Goal: Task Accomplishment & Management: Use online tool/utility

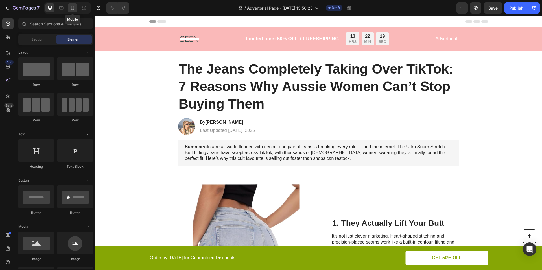
click at [72, 5] on icon at bounding box center [73, 8] width 6 height 6
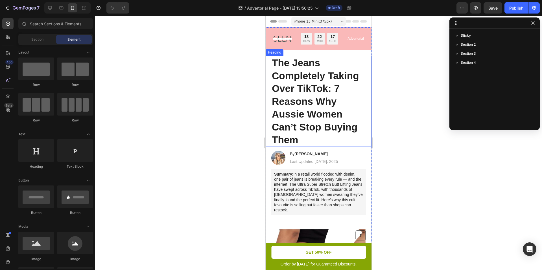
click at [299, 86] on h1 "The Jeans Completely Taking Over TikTok: 7 Reasons Why Aussie Women Can’t Stop …" at bounding box center [318, 101] width 95 height 91
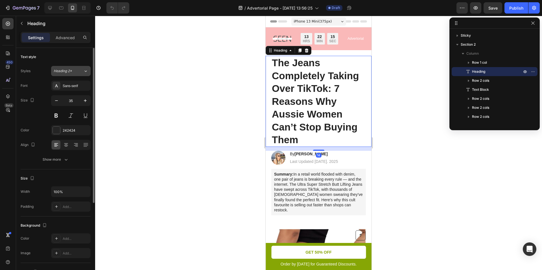
click at [80, 71] on div "Heading 2*" at bounding box center [69, 71] width 30 height 5
click at [64, 64] on div "Text style Styles Heading 2* Font Sans-serif Size 35 Color 242424 Align Show mo…" at bounding box center [56, 109] width 70 height 122
click at [57, 102] on icon "button" at bounding box center [57, 101] width 6 height 6
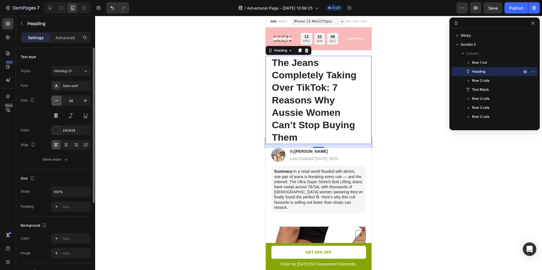
click at [57, 102] on icon "button" at bounding box center [57, 101] width 6 height 6
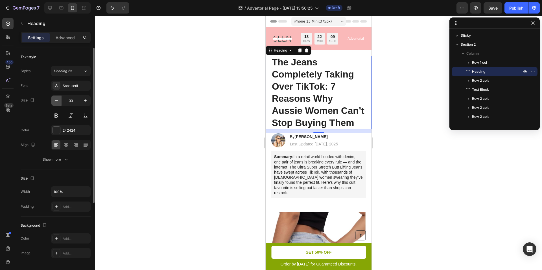
click at [57, 102] on icon "button" at bounding box center [57, 101] width 6 height 6
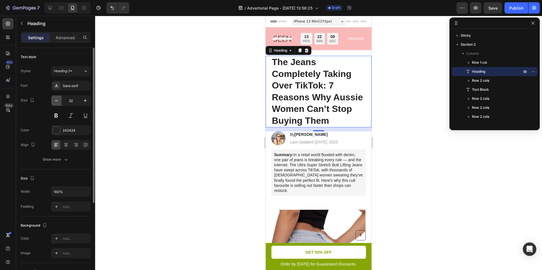
click at [57, 102] on icon "button" at bounding box center [57, 101] width 6 height 6
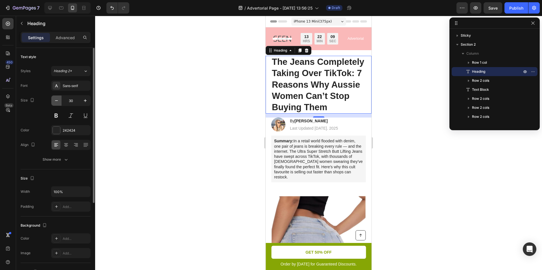
click at [57, 102] on icon "button" at bounding box center [57, 101] width 6 height 6
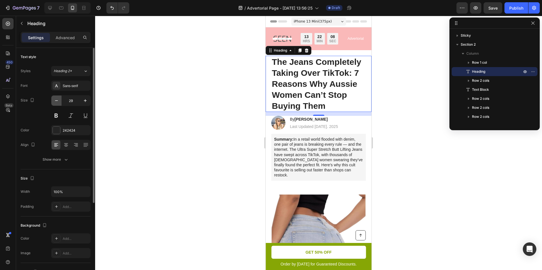
click at [57, 102] on icon "button" at bounding box center [57, 101] width 6 height 6
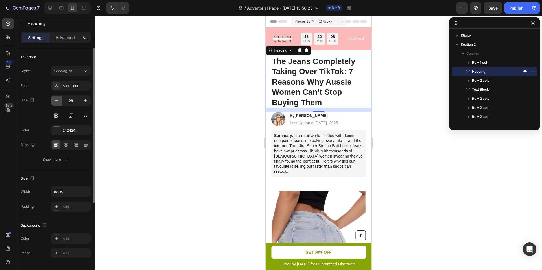
click at [57, 102] on icon "button" at bounding box center [57, 101] width 6 height 6
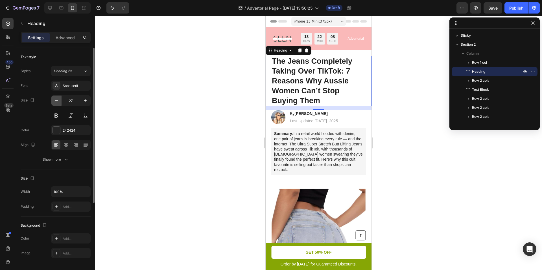
click at [57, 102] on icon "button" at bounding box center [57, 101] width 6 height 6
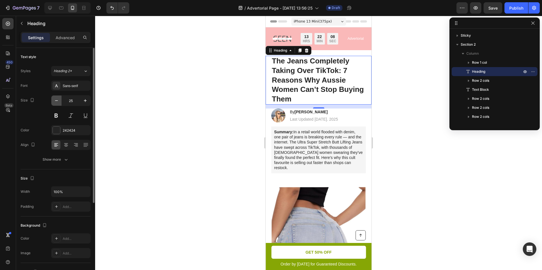
click at [57, 102] on icon "button" at bounding box center [57, 101] width 6 height 6
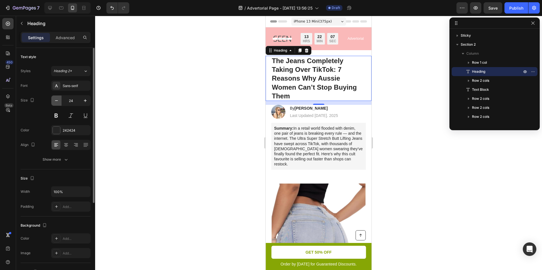
click at [57, 102] on icon "button" at bounding box center [57, 101] width 6 height 6
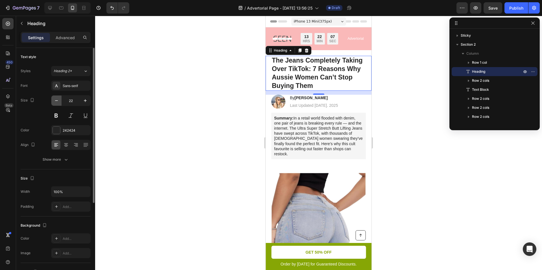
click at [57, 102] on icon "button" at bounding box center [57, 101] width 6 height 6
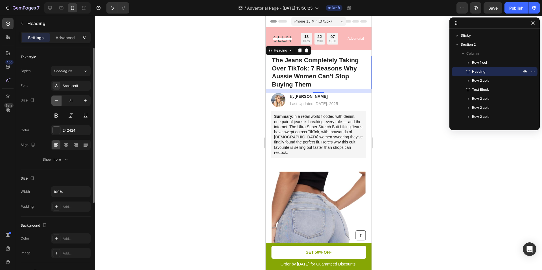
click at [57, 102] on icon "button" at bounding box center [57, 101] width 6 height 6
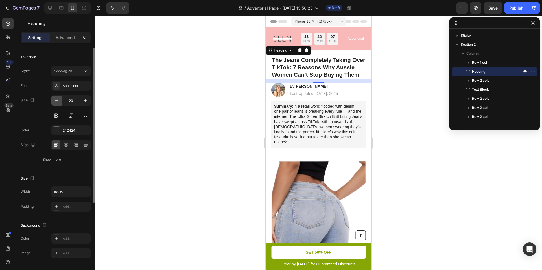
click at [57, 102] on icon "button" at bounding box center [57, 101] width 6 height 6
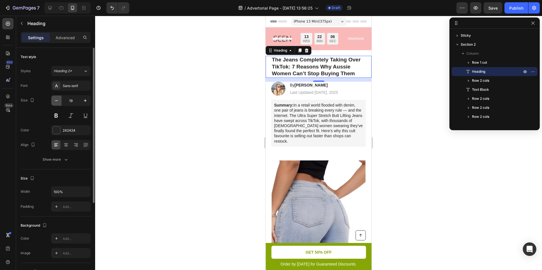
click at [57, 102] on icon "button" at bounding box center [57, 101] width 6 height 6
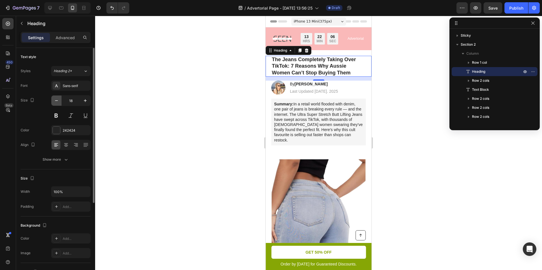
click at [57, 102] on icon "button" at bounding box center [57, 101] width 6 height 6
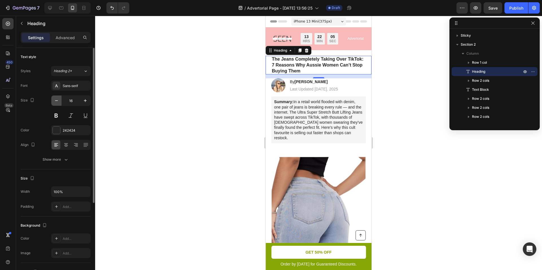
click at [57, 102] on icon "button" at bounding box center [57, 101] width 6 height 6
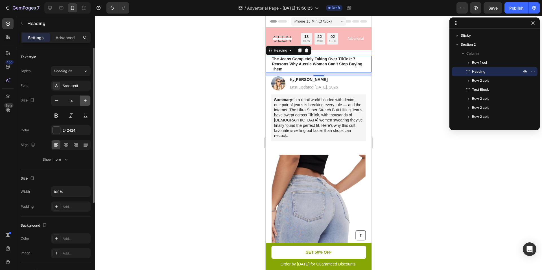
click at [83, 100] on icon "button" at bounding box center [85, 101] width 6 height 6
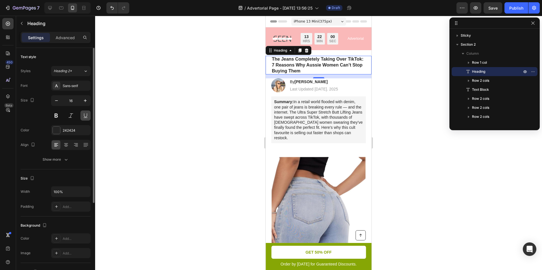
click at [86, 113] on button at bounding box center [85, 116] width 10 height 10
click at [325, 57] on h1 "The Jeans Completely Taking Over TikTok: 7 Reasons Why Aussie Women Can’t Stop …" at bounding box center [318, 65] width 95 height 19
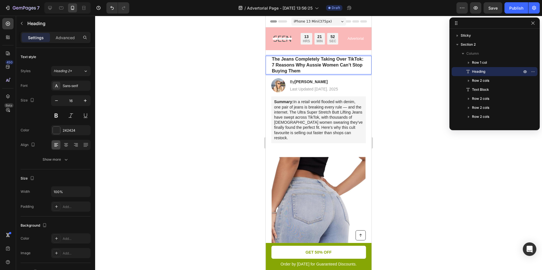
click at [365, 61] on p "The Jeans Completely Taking Over TikTok: 7 Reasons Why Aussie Women Can’t Stop …" at bounding box center [318, 65] width 93 height 18
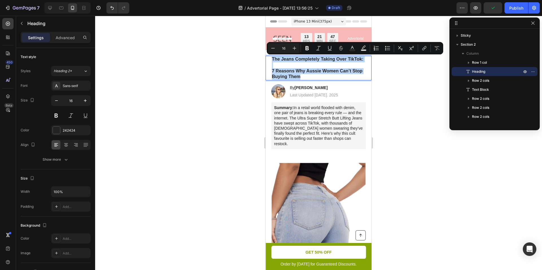
drag, startPoint x: 309, startPoint y: 76, endPoint x: 271, endPoint y: 57, distance: 42.0
click at [271, 57] on div "The Jeans Completely Taking Over TikTok: 7 Reasons Why Aussie Women Can’t Stop …" at bounding box center [319, 68] width 106 height 25
click at [84, 103] on icon "button" at bounding box center [85, 101] width 6 height 6
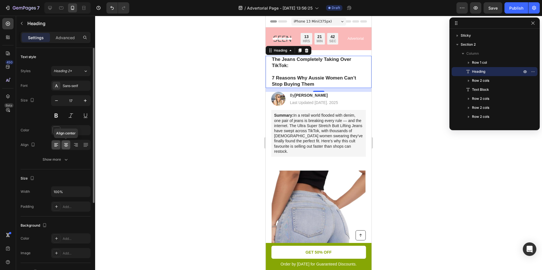
click at [65, 146] on icon at bounding box center [66, 145] width 6 height 6
click at [77, 145] on icon at bounding box center [76, 145] width 6 height 6
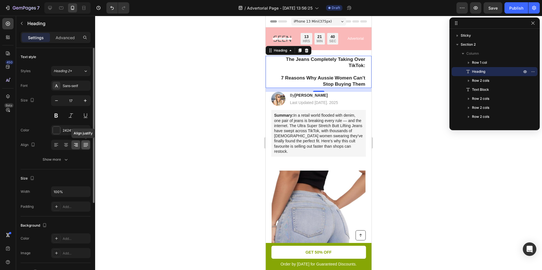
click at [86, 145] on icon at bounding box center [86, 145] width 6 height 6
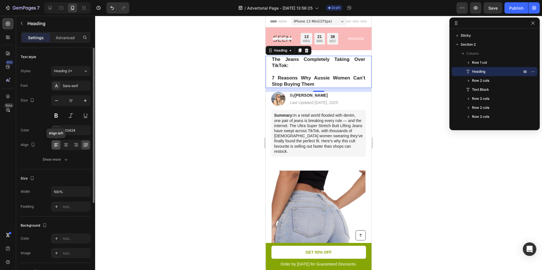
click at [56, 145] on icon at bounding box center [56, 145] width 6 height 6
click at [61, 158] on div "Show more" at bounding box center [56, 160] width 26 height 6
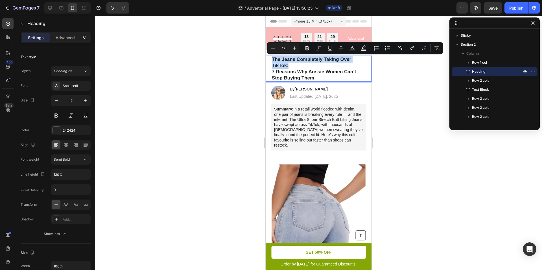
drag, startPoint x: 289, startPoint y: 67, endPoint x: 268, endPoint y: 56, distance: 23.7
click at [268, 56] on div "The Jeans Completely Taking Over TikTok: 7 Reasons Why Aussie Women Can’t Stop …" at bounding box center [319, 69] width 106 height 26
click at [82, 70] on div "Heading 2*" at bounding box center [69, 71] width 30 height 5
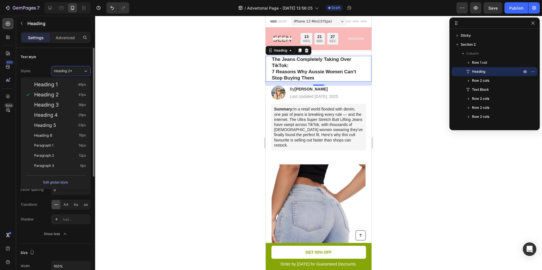
click at [69, 58] on div "Text style" at bounding box center [56, 57] width 70 height 9
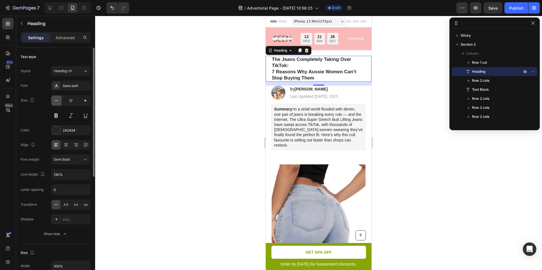
click at [57, 99] on icon "button" at bounding box center [57, 101] width 6 height 6
type input "16"
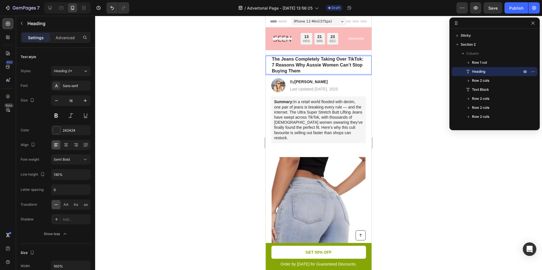
click at [273, 66] on p "The Jeans Completely Taking Over TikTok: 7 Reasons Why Aussie Women Can’t Stop …" at bounding box center [318, 65] width 93 height 18
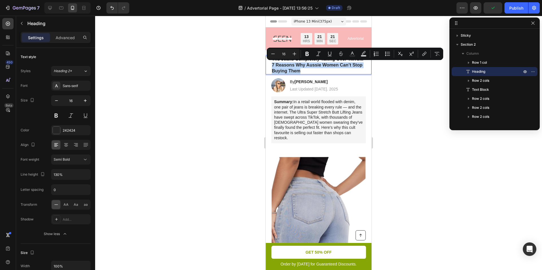
drag, startPoint x: 272, startPoint y: 66, endPoint x: 301, endPoint y: 71, distance: 29.6
click at [301, 71] on p "The Jeans Completely Taking Over TikTok: 7 Reasons Why Aussie Women Can’t Stop …" at bounding box center [318, 65] width 93 height 18
click at [295, 51] on button "Plus" at bounding box center [294, 54] width 10 height 10
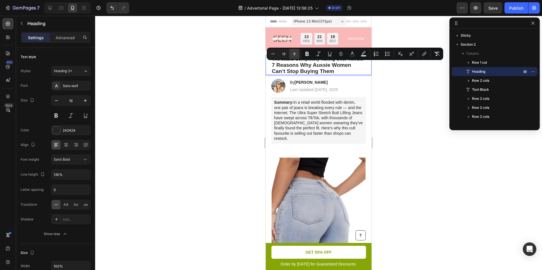
click at [295, 51] on button "Plus" at bounding box center [294, 54] width 10 height 10
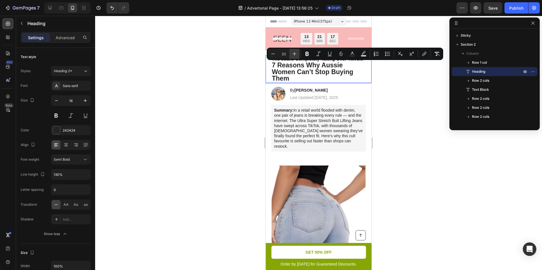
click at [295, 51] on button "Plus" at bounding box center [294, 54] width 10 height 10
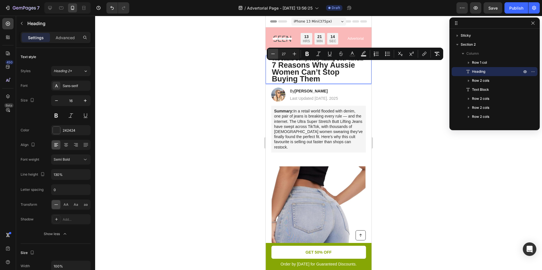
click at [274, 53] on icon "Editor contextual toolbar" at bounding box center [273, 54] width 6 height 6
type input "26"
click at [308, 79] on p "The Jeans Completely Taking Over TikTok: 7 Reasons Why Aussie Women Can’t Stop …" at bounding box center [318, 69] width 93 height 27
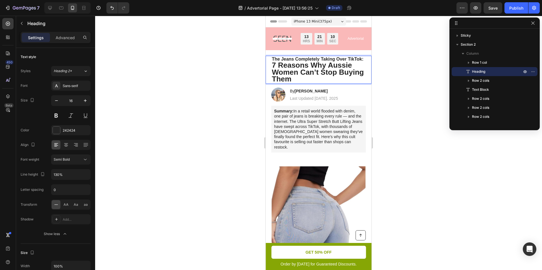
click at [328, 58] on p "The Jeans Completely Taking Over TikTok: 7 Reasons Why Aussie Women Can’t Stop …" at bounding box center [318, 69] width 93 height 27
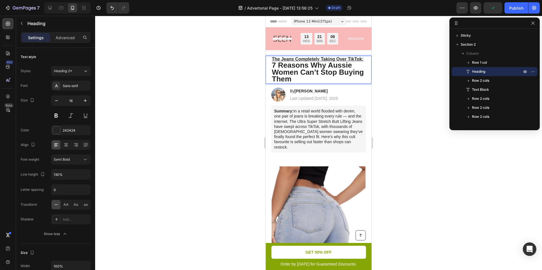
click at [324, 82] on p "The Jeans Completely Taking Over TikTok: 7 Reasons Why Aussie Women Can’t Stop …" at bounding box center [318, 69] width 93 height 27
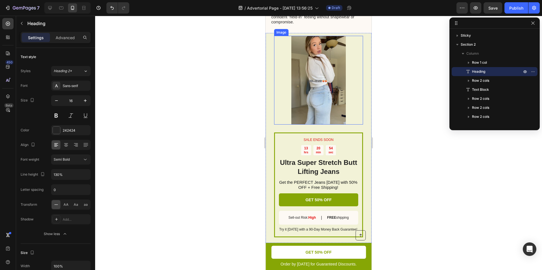
scroll to position [938, 0]
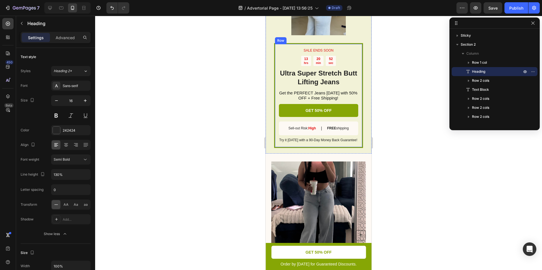
click at [361, 51] on div "SALE ENDS SOON Text Block 13 hrs 20 min 52 sec Countdown Timer Ultra Super Stre…" at bounding box center [318, 95] width 89 height 105
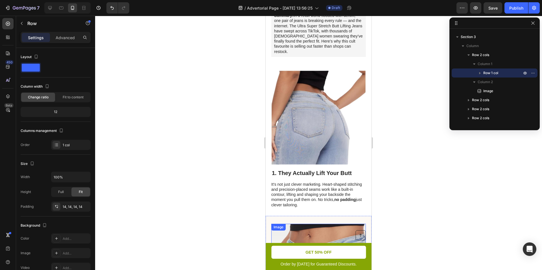
scroll to position [0, 0]
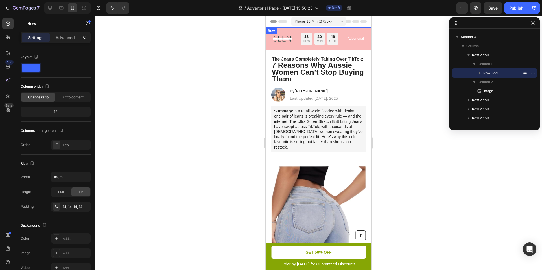
click at [276, 30] on div "Row" at bounding box center [272, 30] width 12 height 7
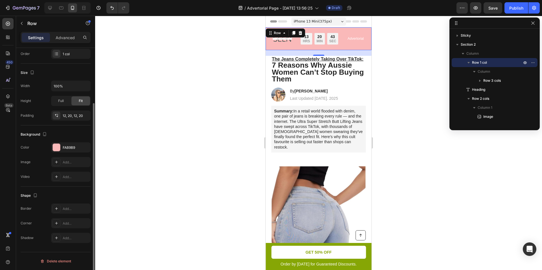
scroll to position [84, 0]
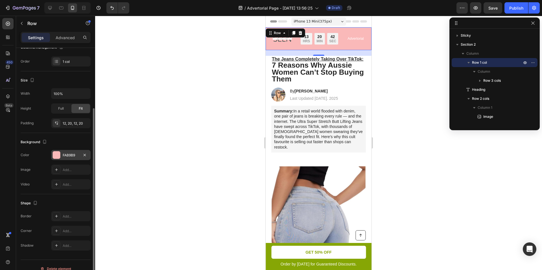
click at [71, 154] on div "FAB9B9" at bounding box center [71, 155] width 16 height 5
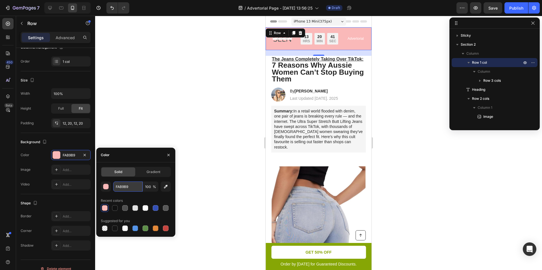
click at [122, 183] on input "FAB9B9" at bounding box center [127, 187] width 29 height 10
click at [165, 135] on div at bounding box center [318, 143] width 447 height 255
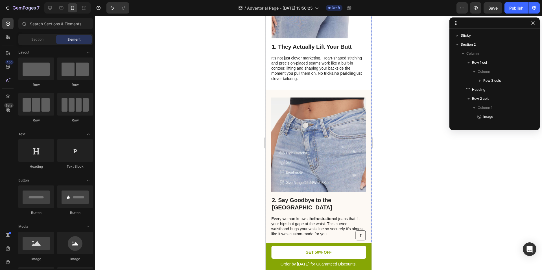
scroll to position [244, 0]
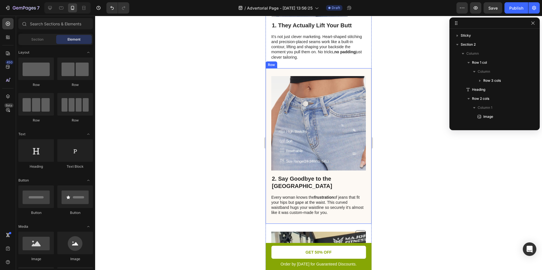
click at [269, 164] on div "2. Say Goodbye to the Waist Gap Heading Every woman knows the frustration of je…" at bounding box center [319, 146] width 106 height 156
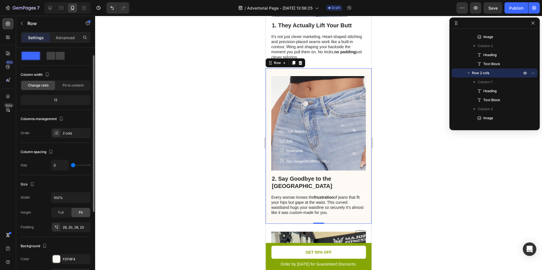
scroll to position [0, 0]
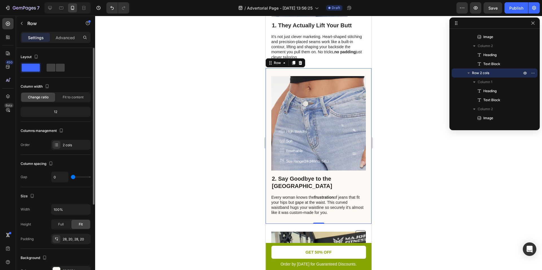
click at [29, 68] on span at bounding box center [31, 68] width 18 height 8
click at [51, 9] on icon at bounding box center [50, 8] width 4 height 4
type input "62"
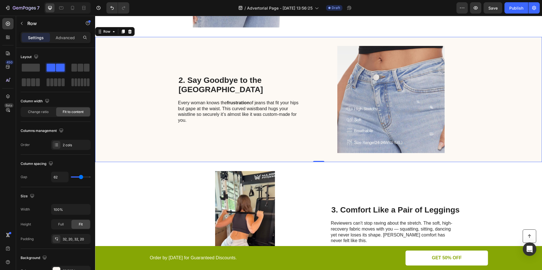
scroll to position [250, 0]
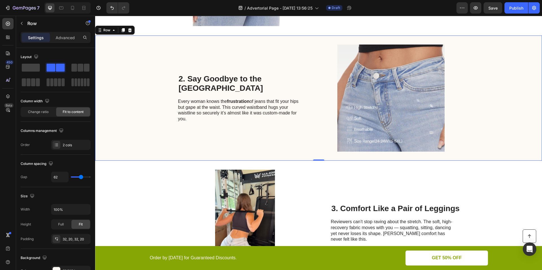
click at [135, 74] on div "2. Say Goodbye to the Waist Gap Heading Every woman knows the frustration of je…" at bounding box center [318, 98] width 447 height 125
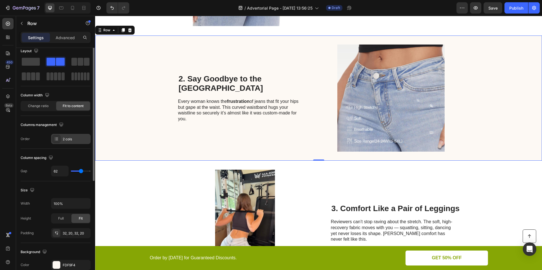
scroll to position [0, 0]
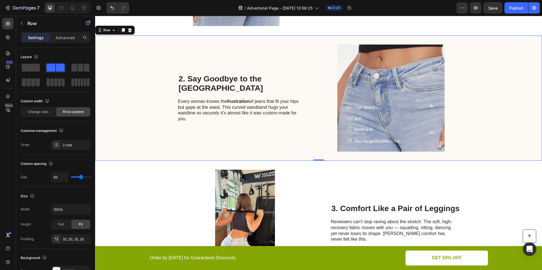
click at [154, 47] on div "2. Say Goodbye to the Waist Gap Heading Every woman knows the frustration of je…" at bounding box center [318, 98] width 447 height 125
click at [154, 48] on div "2. Say Goodbye to the Waist Gap Heading Every woman knows the frustration of je…" at bounding box center [318, 98] width 447 height 125
click at [5, 53] on icon at bounding box center [8, 54] width 6 height 6
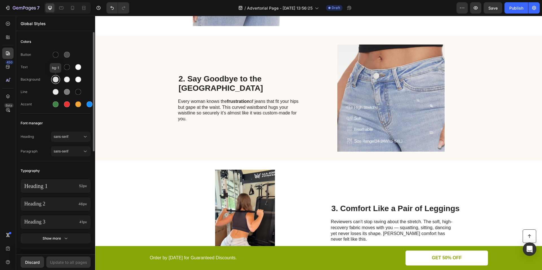
click at [56, 79] on div at bounding box center [56, 80] width 6 height 6
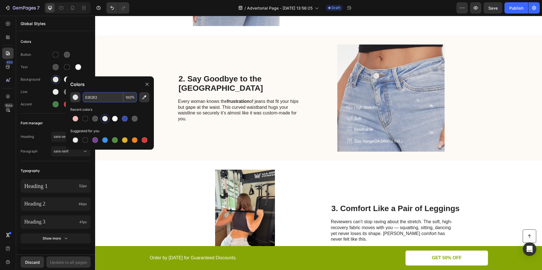
click at [101, 99] on input "E2E2E2" at bounding box center [103, 97] width 41 height 10
paste input "FAB9B9"
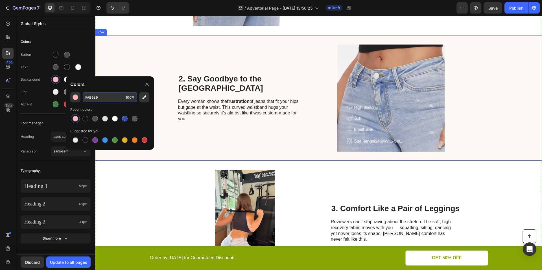
type input "FAB9B9"
click at [124, 60] on div "2. Say Goodbye to the Waist Gap Heading Every woman knows the frustration of je…" at bounding box center [318, 98] width 447 height 125
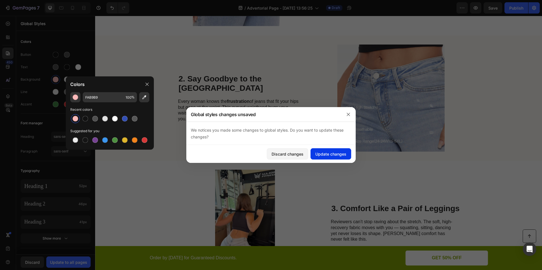
click at [317, 153] on div "Update changes" at bounding box center [330, 154] width 31 height 6
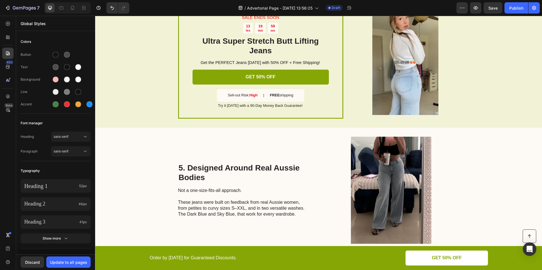
scroll to position [622, 0]
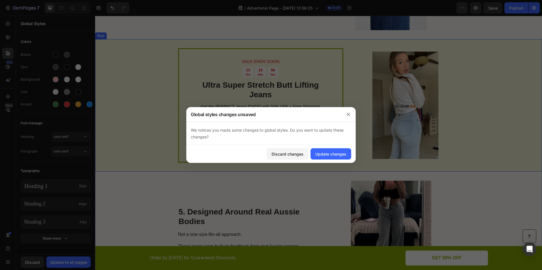
click at [129, 75] on div "SALE ENDS SOON Text Block 13 hrs 19 min 58 sec Countdown Timer Ultra Super Stre…" at bounding box center [318, 105] width 447 height 133
click at [322, 154] on div "Update changes" at bounding box center [330, 154] width 31 height 6
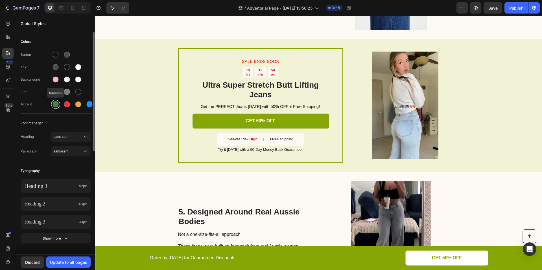
click at [55, 104] on div at bounding box center [56, 105] width 6 height 6
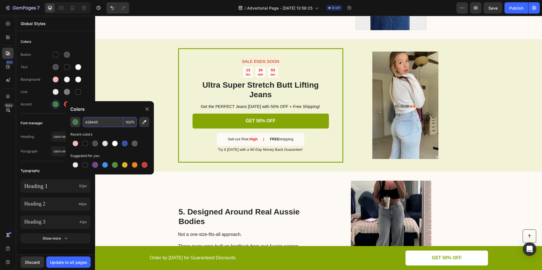
click at [91, 121] on input "428445" at bounding box center [103, 122] width 41 height 10
click at [102, 126] on input "428445" at bounding box center [103, 122] width 41 height 10
click at [101, 126] on input "428445" at bounding box center [103, 122] width 41 height 10
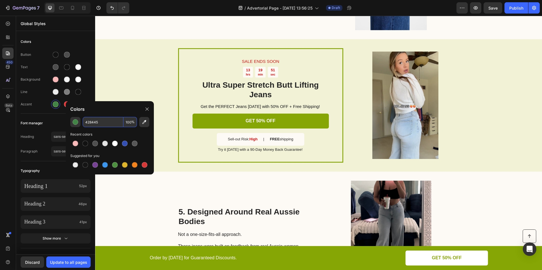
paste input "FAB9B9"
type input "FAB9B9"
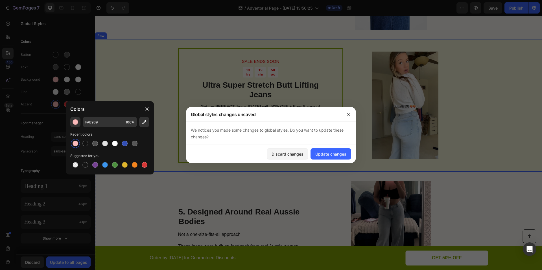
click at [123, 82] on div "SALE ENDS SOON Text Block 13 hrs 19 min 50 sec Countdown Timer Ultra Super Stre…" at bounding box center [318, 105] width 447 height 133
click at [327, 154] on div "Update changes" at bounding box center [330, 154] width 31 height 6
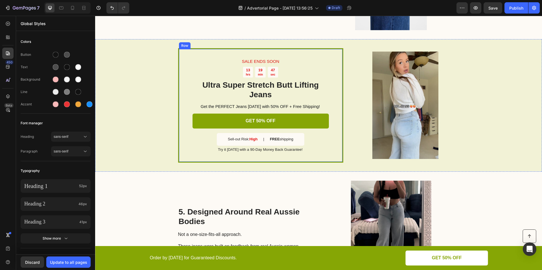
click at [179, 70] on div "SALE ENDS SOON Text Block 13 hrs 19 min 47 sec Countdown Timer Ultra Super Stre…" at bounding box center [260, 105] width 165 height 115
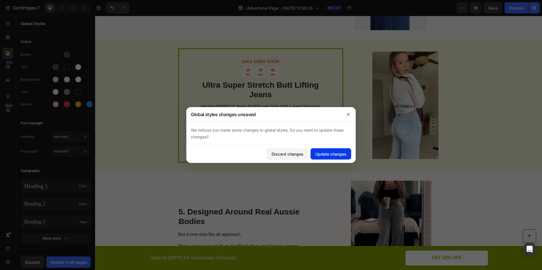
click at [337, 156] on div "Update changes" at bounding box center [330, 154] width 31 height 6
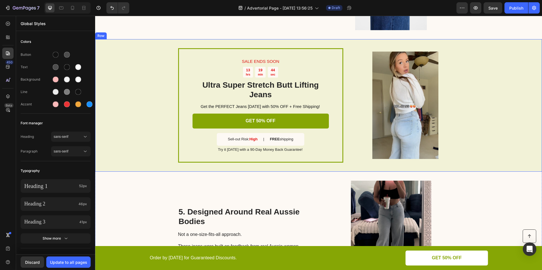
click at [150, 74] on div "SALE ENDS SOON Text Block 13 hrs 19 min 44 sec Countdown Timer Ultra Super Stre…" at bounding box center [318, 105] width 447 height 133
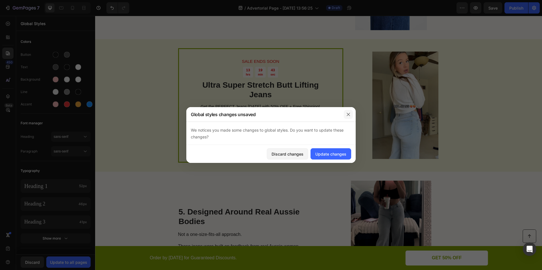
click at [347, 115] on icon "button" at bounding box center [348, 114] width 3 height 3
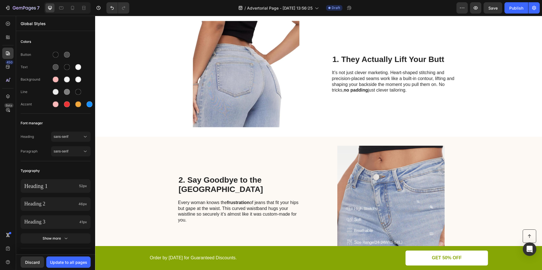
scroll to position [171, 0]
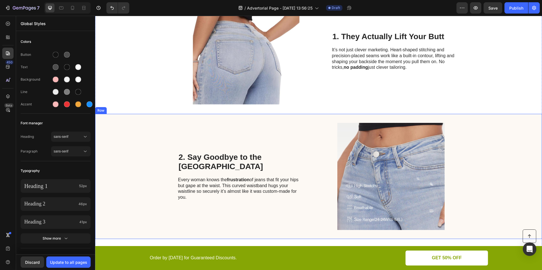
click at [137, 135] on div "2. Say Goodbye to the Waist Gap Heading Every woman knows the frustration of je…" at bounding box center [318, 176] width 447 height 125
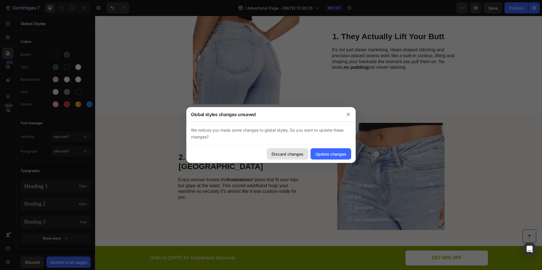
click at [299, 153] on div "Discard changes" at bounding box center [288, 154] width 32 height 6
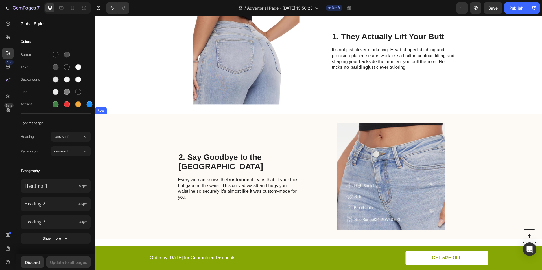
click at [140, 135] on div "2. Say Goodbye to the Waist Gap Heading Every woman knows the frustration of je…" at bounding box center [318, 176] width 447 height 125
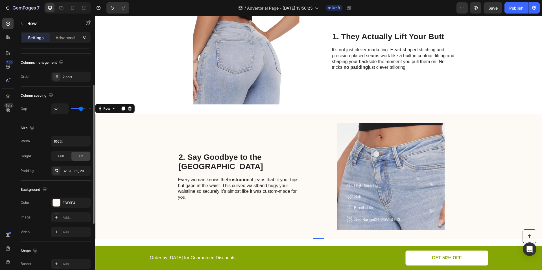
scroll to position [75, 0]
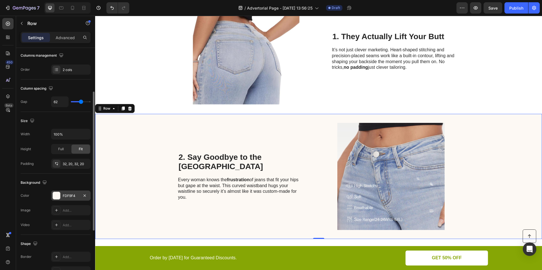
click at [67, 196] on div "FDF9F4" at bounding box center [71, 196] width 16 height 5
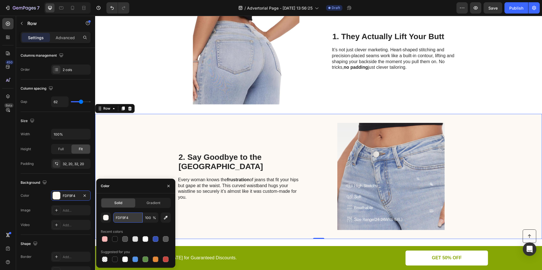
click at [123, 220] on input "FDF9F4" at bounding box center [127, 218] width 29 height 10
paste input "AB9B9"
type input "FAB9B9"
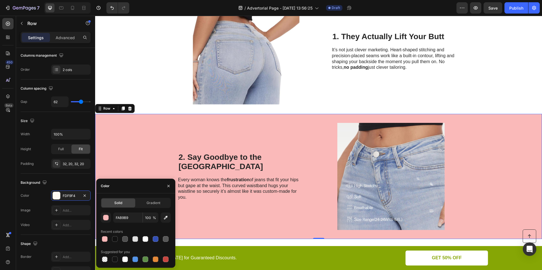
click at [134, 160] on div "2. Say Goodbye to the Waist Gap Heading Every woman knows the frustration of je…" at bounding box center [318, 176] width 447 height 125
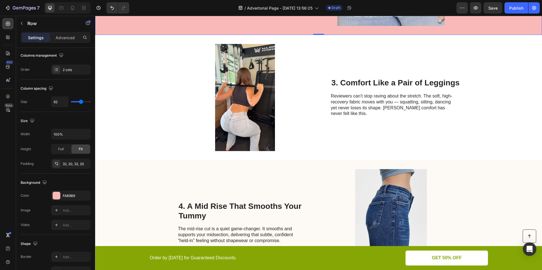
scroll to position [440, 0]
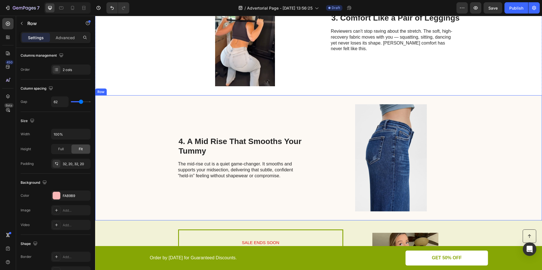
click at [132, 129] on div "4. A Mid Rise That Smooths Your Tummy Heading The mid-rise cut is a quiet game-…" at bounding box center [318, 157] width 447 height 125
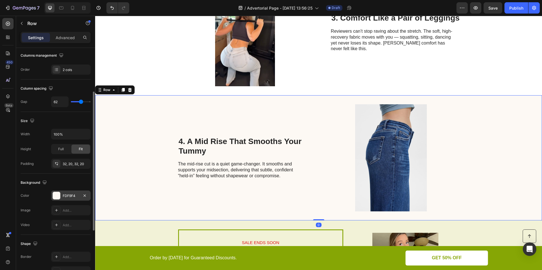
click at [67, 193] on div "FDF9F4" at bounding box center [71, 196] width 40 height 10
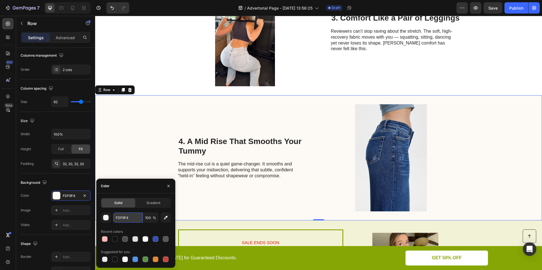
click at [123, 219] on input "FDF9F4" at bounding box center [127, 218] width 29 height 10
paste input "AB9B9"
type input "FAB9B9"
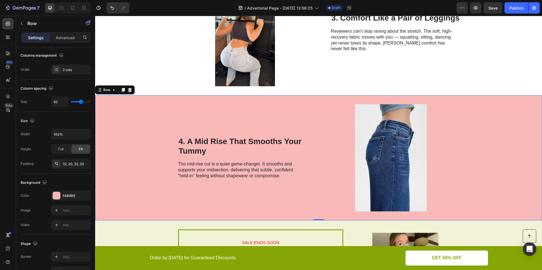
click at [144, 162] on div "4. A Mid Rise That Smooths Your Tummy Heading The mid-rise cut is a quiet game-…" at bounding box center [318, 157] width 447 height 125
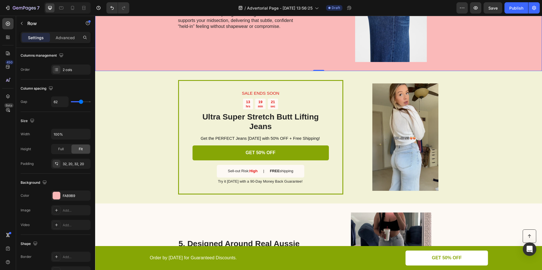
scroll to position [655, 0]
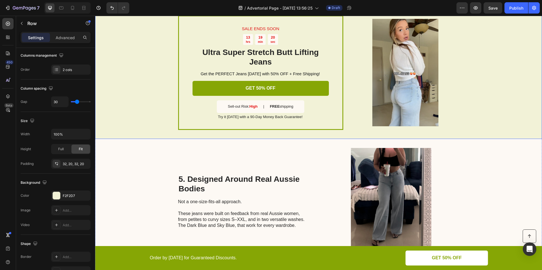
click at [143, 75] on div "SALE ENDS SOON Text Block 13 hrs 19 min 20 sec Countdown Timer Ultra Super Stre…" at bounding box center [318, 72] width 447 height 133
click at [68, 193] on div "F2F2D7" at bounding box center [71, 196] width 40 height 10
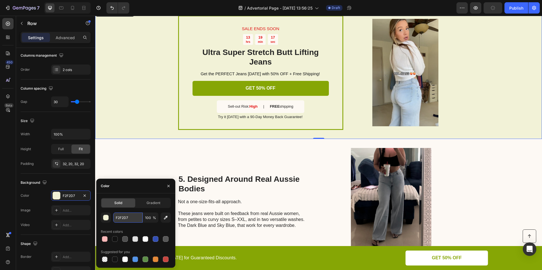
click at [121, 213] on input "F2F2D7" at bounding box center [127, 218] width 29 height 10
paste input "AB9B9"
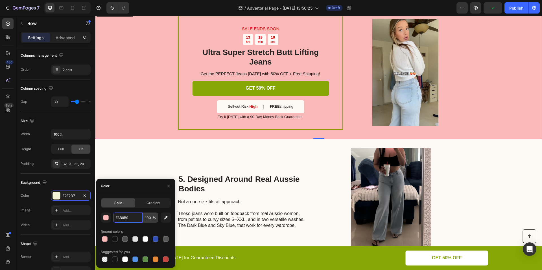
type input "FAB9B9"
click at [149, 218] on input "100" at bounding box center [151, 218] width 16 height 10
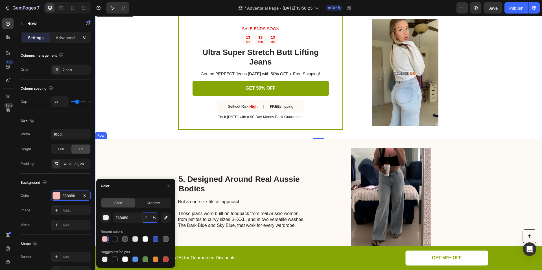
type input "20"
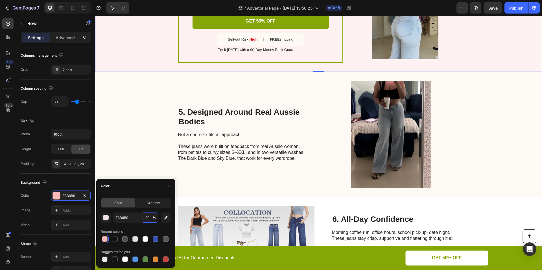
scroll to position [722, 0]
click at [138, 117] on div "5. Designed Around Real Aussie Bodies Heading Not a one-size-fits-all approach.…" at bounding box center [318, 134] width 447 height 125
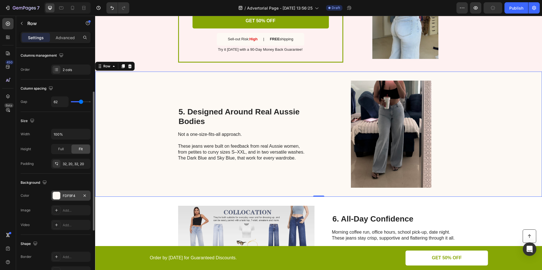
click at [69, 195] on div "FDF9F4" at bounding box center [71, 196] width 16 height 5
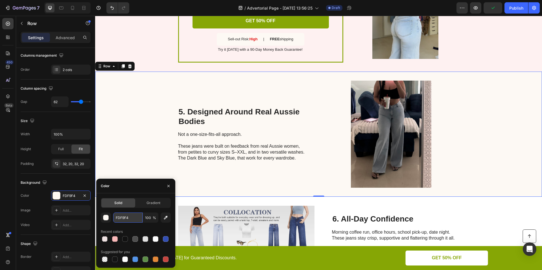
click at [121, 219] on input "FDF9F4" at bounding box center [127, 218] width 29 height 10
paste input "AB9B9"
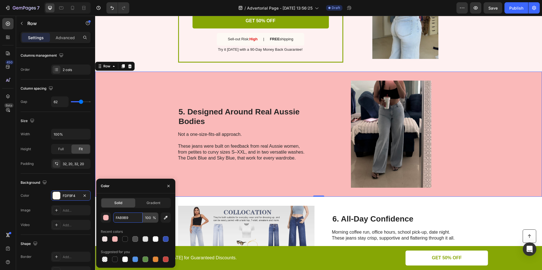
type input "FAB9B9"
click at [148, 217] on input "100" at bounding box center [151, 218] width 16 height 10
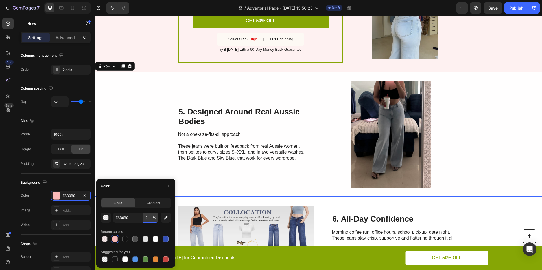
type input "20"
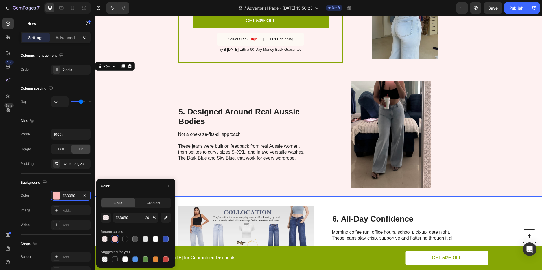
click at [166, 137] on div "5. Designed Around Real Aussie Bodies Heading Not a one-size-fits-all approach.…" at bounding box center [318, 134] width 447 height 125
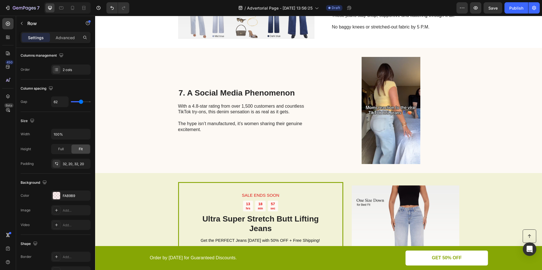
scroll to position [953, 0]
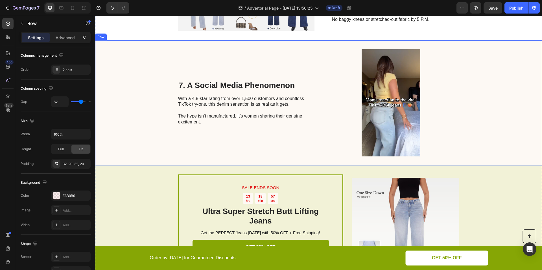
click at [122, 116] on div "7. A Social Media Phenomenon Heading With a 4.8-star rating from over 1,500 cus…" at bounding box center [318, 102] width 447 height 125
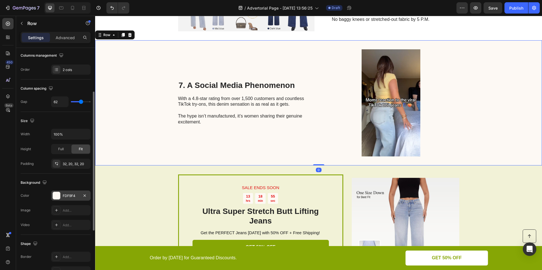
click at [68, 194] on div "FDF9F4" at bounding box center [71, 196] width 16 height 5
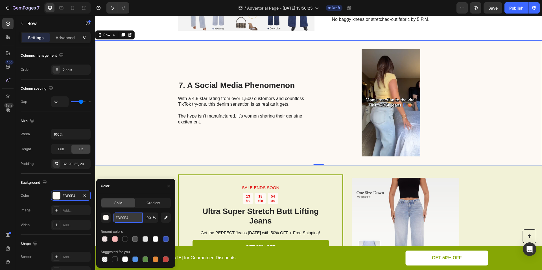
click at [124, 220] on input "FDF9F4" at bounding box center [127, 218] width 29 height 10
paste input "AB9B9"
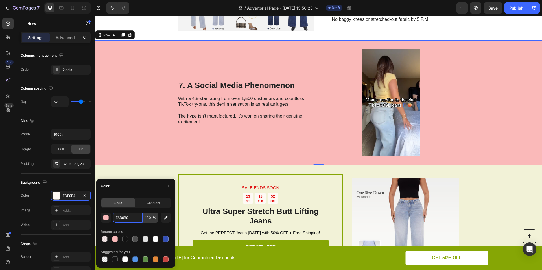
type input "FAB9B9"
click at [148, 216] on input "100" at bounding box center [151, 218] width 16 height 10
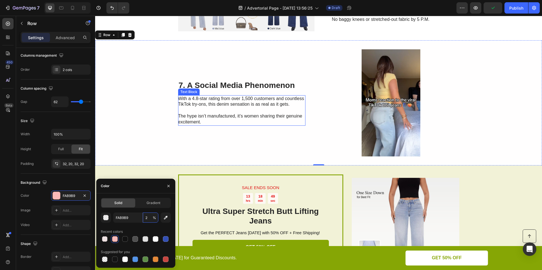
type input "20"
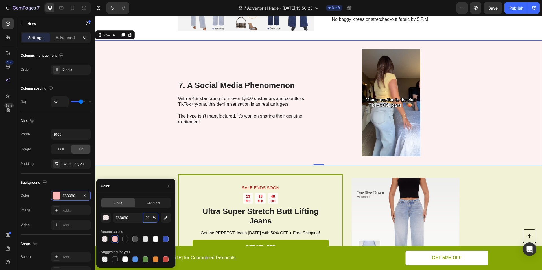
scroll to position [1053, 0]
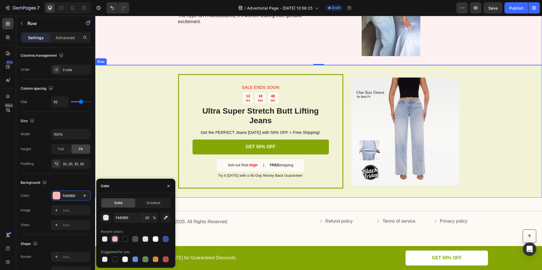
click at [141, 120] on div "SALE ENDS SOON Text Block 13 hrs 18 min 48 sec Countdown Timer Ultra Super Stre…" at bounding box center [318, 131] width 447 height 133
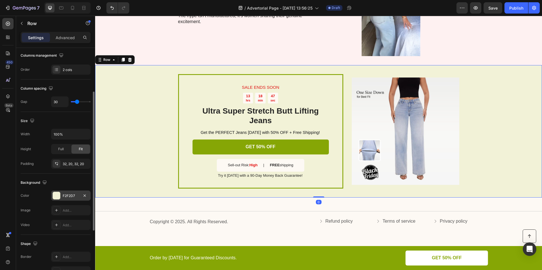
click at [68, 197] on div "F2F2D7" at bounding box center [71, 196] width 16 height 5
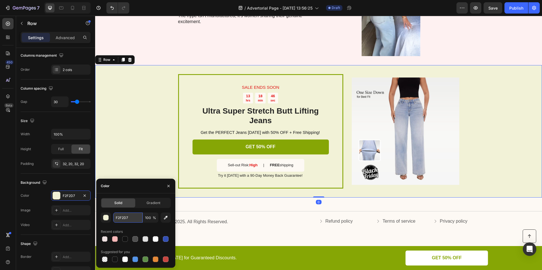
click at [127, 217] on input "F2F2D7" at bounding box center [127, 218] width 29 height 10
paste input "AB9B9"
type input "FAB9B9"
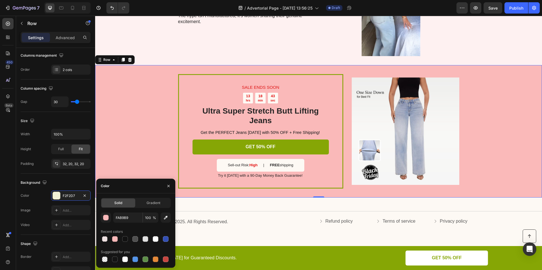
click at [143, 128] on div "SALE ENDS SOON Text Block 13 hrs 18 min 43 sec Countdown Timer Ultra Super Stre…" at bounding box center [318, 131] width 447 height 133
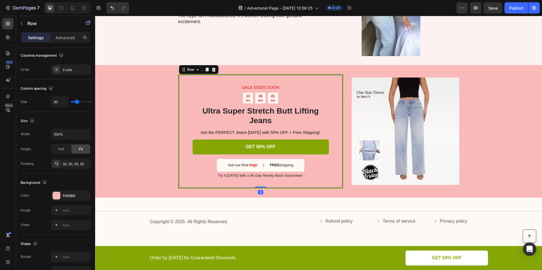
click at [179, 113] on div "SALE ENDS SOON Text Block 13 hrs 18 min 41 sec Countdown Timer Ultra Super Stre…" at bounding box center [260, 131] width 165 height 115
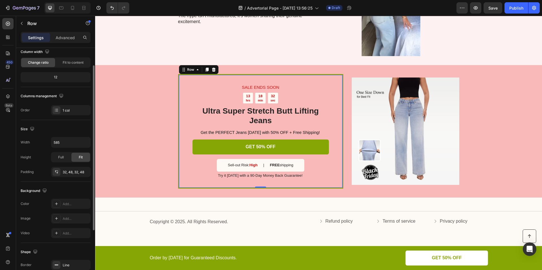
scroll to position [0, 0]
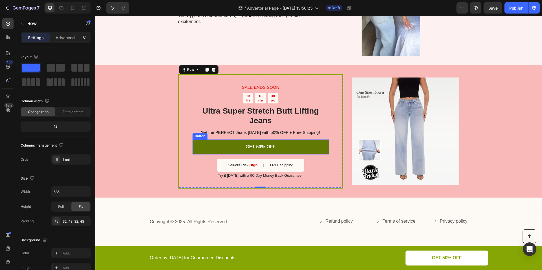
click at [209, 145] on link "GET 50% OFF" at bounding box center [261, 147] width 136 height 15
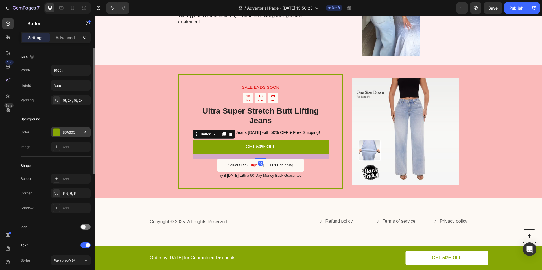
click at [69, 132] on div "86A605" at bounding box center [71, 132] width 16 height 5
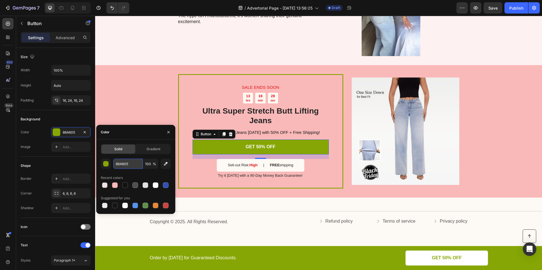
click at [128, 166] on input "86A605" at bounding box center [127, 164] width 29 height 10
paste input "FAB9B9"
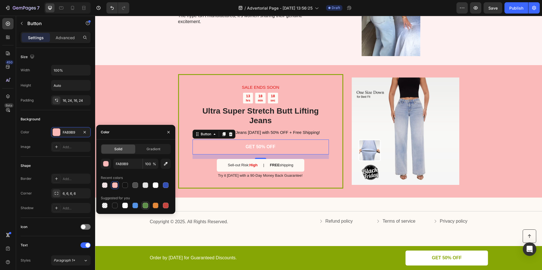
click at [146, 203] on div at bounding box center [146, 206] width 6 height 6
type input "5E8E49"
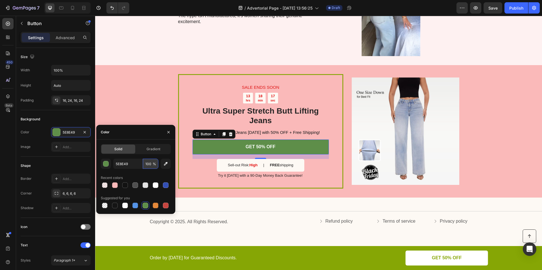
click at [146, 164] on input "100" at bounding box center [151, 164] width 16 height 10
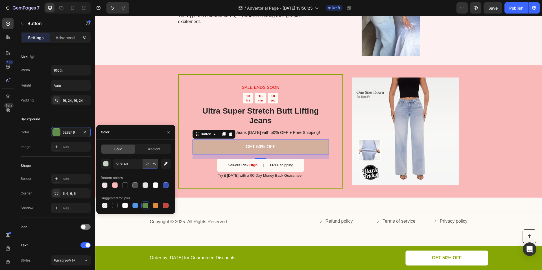
click at [147, 165] on input "25" at bounding box center [151, 164] width 16 height 10
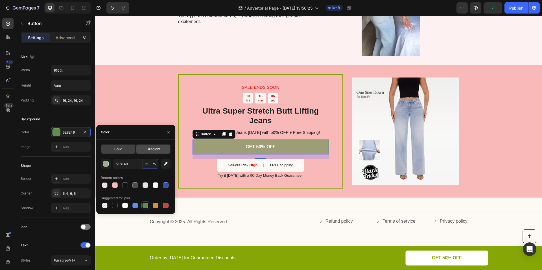
type input "6"
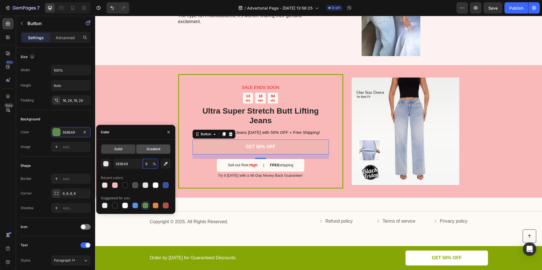
type input "90"
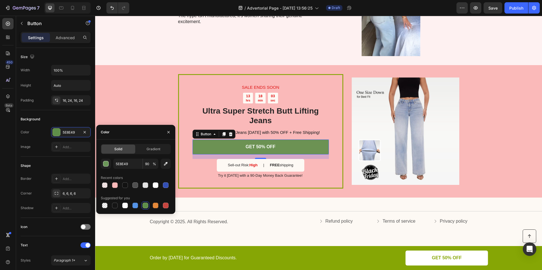
click at [189, 38] on div "7. A Social Media Phenomenon Heading With a 4.8-star rating from over 1,500 cus…" at bounding box center [241, 2] width 127 height 107
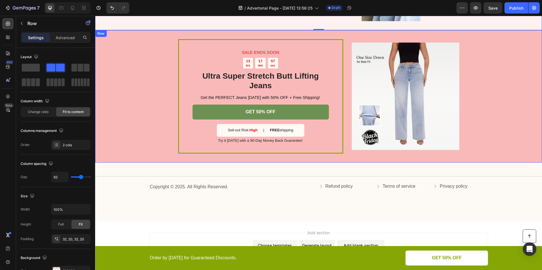
scroll to position [1121, 0]
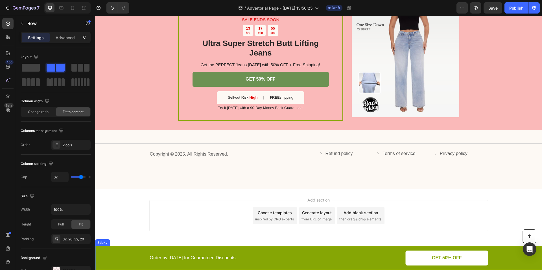
click at [105, 262] on div "Button Order by [DATE] for Guaranteed Discounts. Text Block GET 50% OFF Button …" at bounding box center [319, 258] width 436 height 15
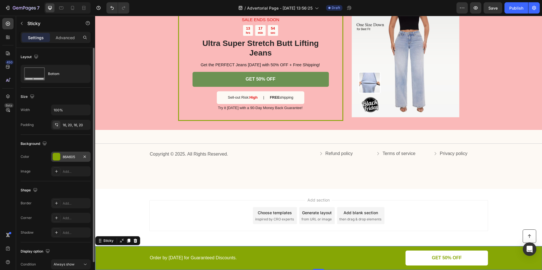
click at [70, 158] on div "86A605" at bounding box center [71, 157] width 16 height 5
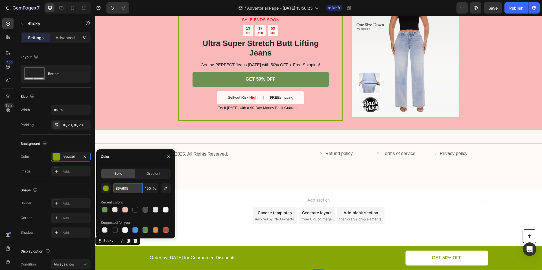
click at [122, 189] on input "86A605" at bounding box center [127, 188] width 29 height 10
paste input "FAB9B9"
type input "FAB9B9"
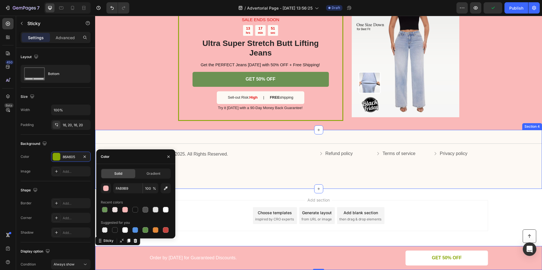
click at [156, 131] on div "Title Line Copyright © 2025. All Rights Reserved. Text Block Refund policy Butt…" at bounding box center [318, 159] width 447 height 59
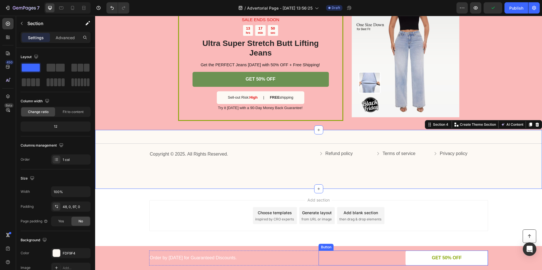
click at [420, 259] on link "GET 50% OFF" at bounding box center [447, 258] width 82 height 15
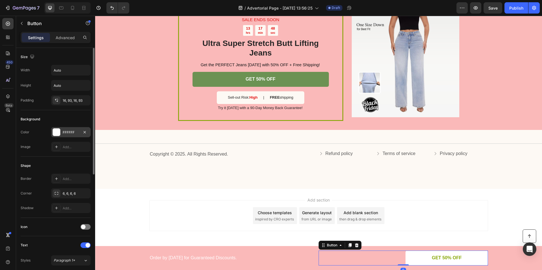
click at [69, 131] on div "FFFFFF" at bounding box center [71, 132] width 16 height 5
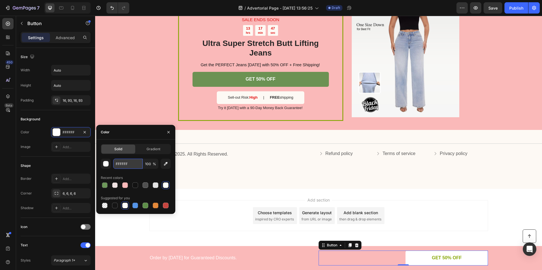
click at [124, 162] on input "FFFFFF" at bounding box center [127, 164] width 29 height 10
click at [104, 185] on div at bounding box center [105, 186] width 6 height 6
type input "5E8E49"
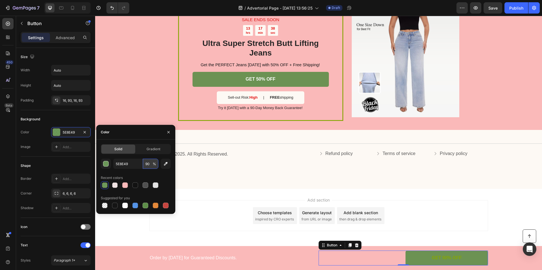
click at [150, 164] on input "90" at bounding box center [151, 164] width 16 height 10
type input "80"
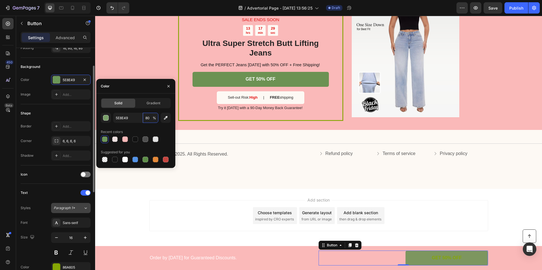
scroll to position [60, 0]
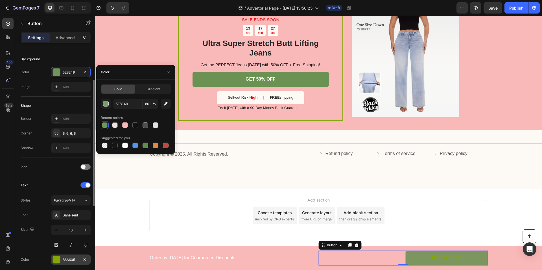
click at [68, 260] on div "86A605" at bounding box center [71, 260] width 16 height 5
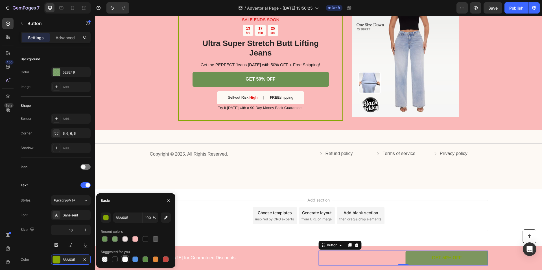
click at [126, 260] on div at bounding box center [125, 260] width 6 height 6
type input "FFFFFF"
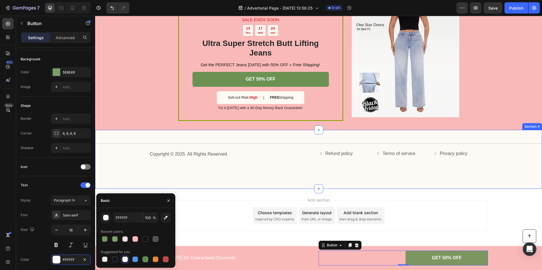
click at [157, 174] on div "Title Line Copyright © 2025. All Rights Reserved. Text Block Refund policy Butt…" at bounding box center [318, 159] width 447 height 59
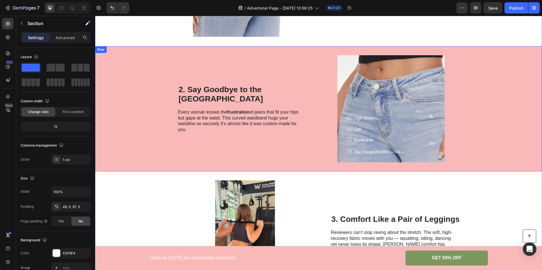
scroll to position [234, 0]
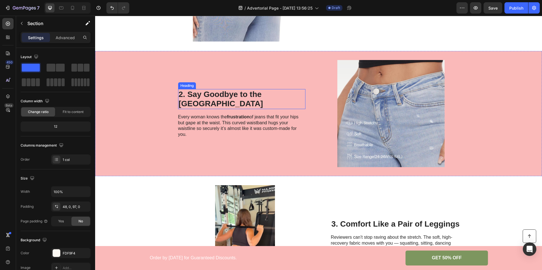
click at [218, 99] on h2 "2. Say Goodbye to the [GEOGRAPHIC_DATA]" at bounding box center [241, 99] width 127 height 20
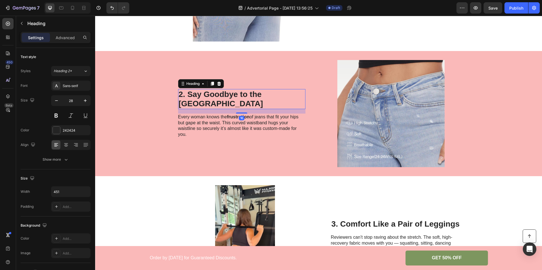
click at [209, 99] on h2 "2. Say Goodbye to the [GEOGRAPHIC_DATA]" at bounding box center [241, 99] width 127 height 20
click at [209, 99] on p "2. Say Goodbye to the [GEOGRAPHIC_DATA]" at bounding box center [242, 99] width 126 height 19
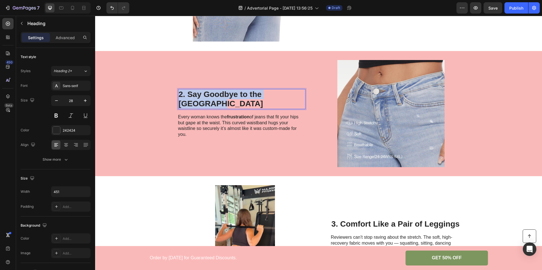
click at [209, 99] on p "2. Say Goodbye to the [GEOGRAPHIC_DATA]" at bounding box center [242, 99] width 126 height 19
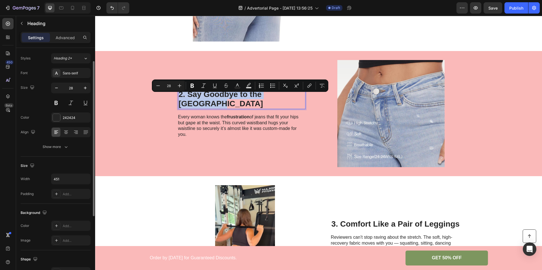
scroll to position [12, 0]
click at [63, 120] on div "242424" at bounding box center [71, 118] width 16 height 5
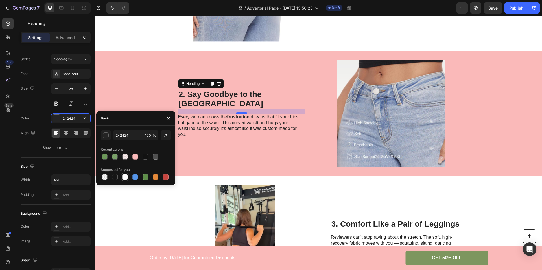
click at [125, 180] on div at bounding box center [125, 177] width 7 height 7
type input "FFFFFF"
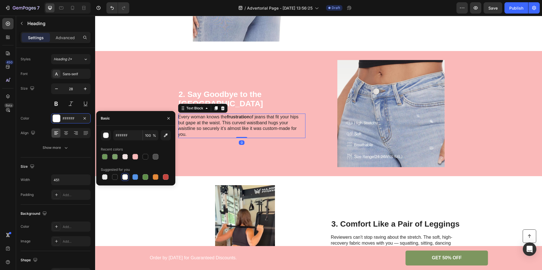
click at [211, 121] on p "Every woman knows the frustration of jeans that fit your hips but gape at the w…" at bounding box center [241, 125] width 127 height 23
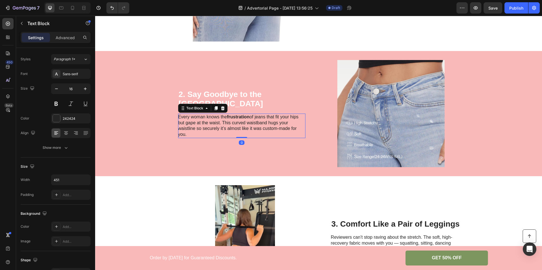
scroll to position [0, 0]
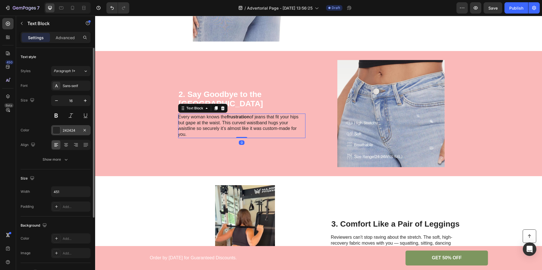
click at [66, 131] on div "242424" at bounding box center [71, 130] width 16 height 5
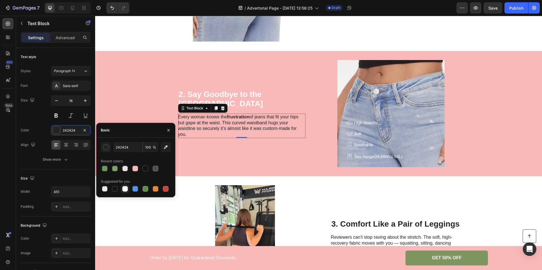
click at [125, 188] on div at bounding box center [125, 189] width 6 height 6
type input "FFFFFF"
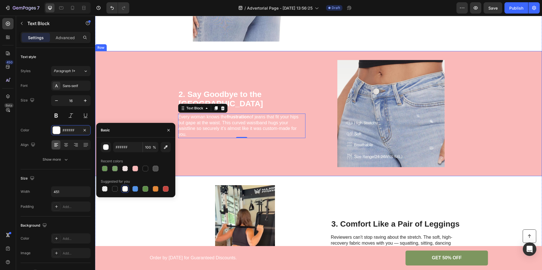
click at [272, 158] on div "2. Say Goodbye to the Waist Gap Heading Every woman knows the frustration of je…" at bounding box center [241, 113] width 127 height 107
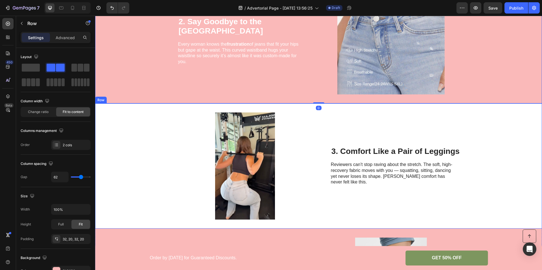
scroll to position [313, 0]
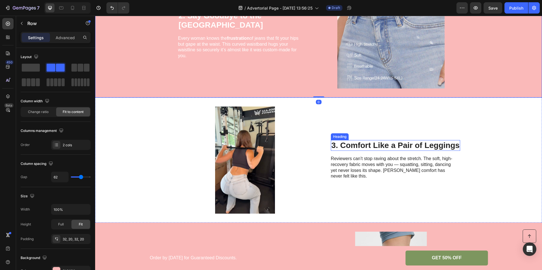
click at [362, 146] on h2 "3. Comfort Like a Pair of Leggings" at bounding box center [395, 145] width 129 height 11
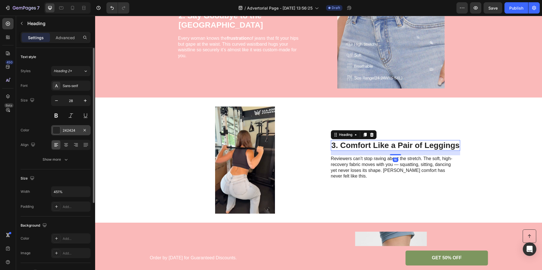
click at [69, 132] on div "242424" at bounding box center [71, 130] width 16 height 5
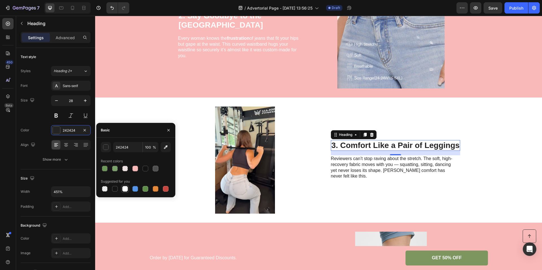
click at [125, 191] on div at bounding box center [125, 189] width 6 height 6
click at [135, 168] on div at bounding box center [135, 169] width 6 height 6
click at [126, 187] on div at bounding box center [125, 189] width 6 height 6
click at [136, 168] on div at bounding box center [135, 169] width 6 height 6
type input "FAB9B9"
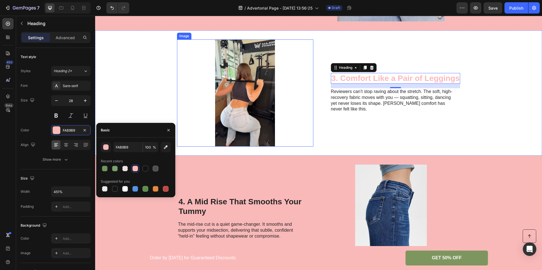
scroll to position [390, 0]
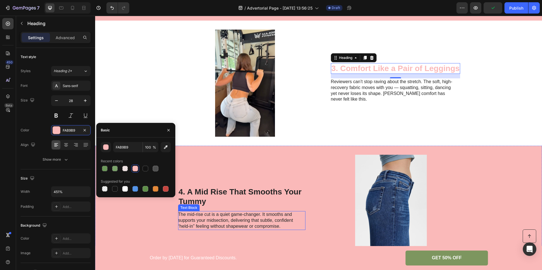
click at [229, 221] on p "The mid-rise cut is a quiet game-changer. It smooths and supports your midsecti…" at bounding box center [241, 221] width 127 height 18
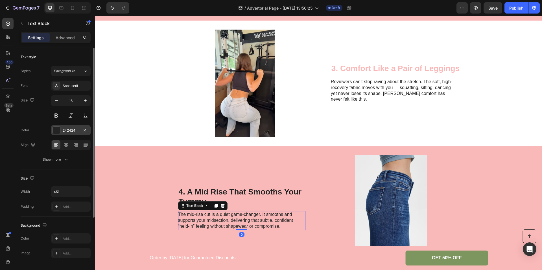
click at [67, 134] on div "242424" at bounding box center [71, 130] width 40 height 10
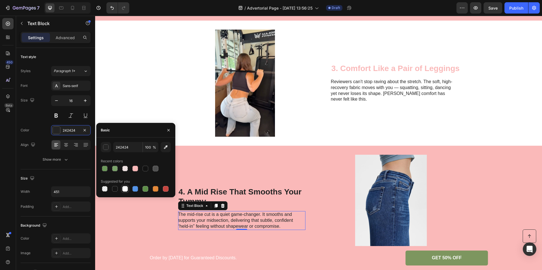
click at [126, 187] on div at bounding box center [125, 189] width 6 height 6
type input "FFFFFF"
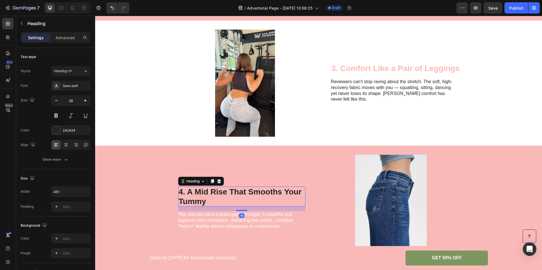
click at [216, 189] on h2 "4. A Mid Rise That Smooths Your Tummy" at bounding box center [241, 197] width 127 height 20
click at [215, 190] on h2 "4. A Mid Rise That Smooths Your Tummy" at bounding box center [241, 197] width 127 height 20
click at [215, 190] on p "4. A Mid Rise That Smooths Your Tummy" at bounding box center [242, 196] width 126 height 19
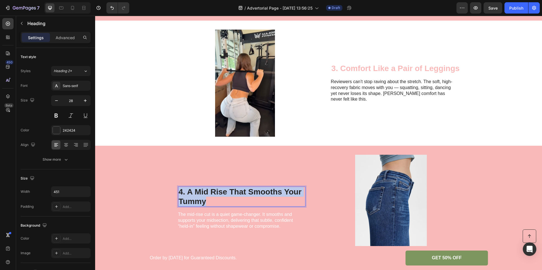
click at [215, 190] on p "4. A Mid Rise That Smooths Your Tummy" at bounding box center [242, 196] width 126 height 19
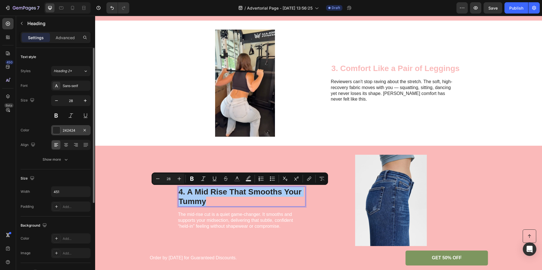
click at [71, 130] on div "242424" at bounding box center [71, 130] width 16 height 5
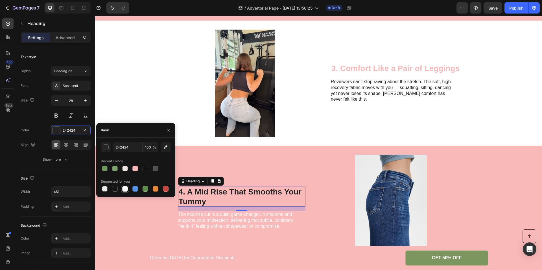
click at [126, 189] on div at bounding box center [125, 189] width 6 height 6
type input "FFFFFF"
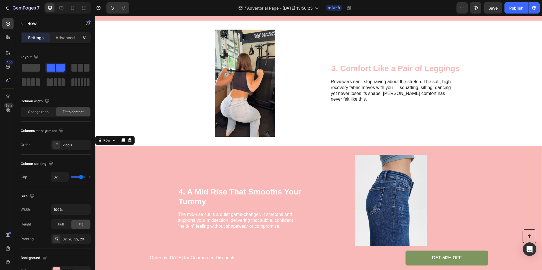
click at [218, 160] on div "4. A Mid Rise That Smooths Your Tummy Heading The mid-rise cut is a quiet game-…" at bounding box center [241, 208] width 127 height 107
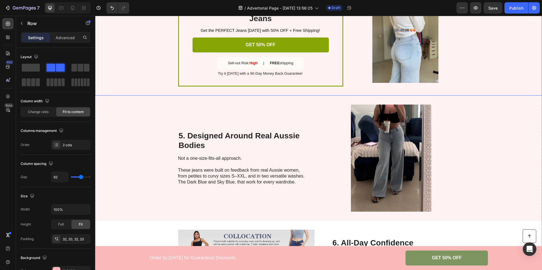
scroll to position [725, 0]
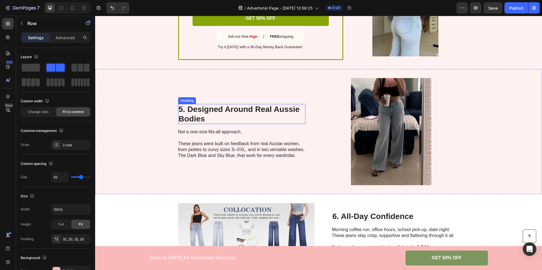
click at [213, 114] on h2 "5. Designed Around Real Aussie Bodies" at bounding box center [241, 114] width 127 height 20
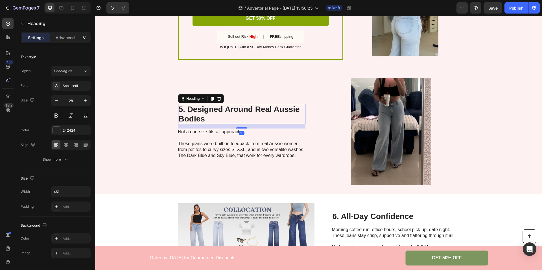
click at [160, 154] on div "5. Designed Around Real Aussie Bodies Heading 16 Not a one-size-fits-all approa…" at bounding box center [318, 131] width 447 height 125
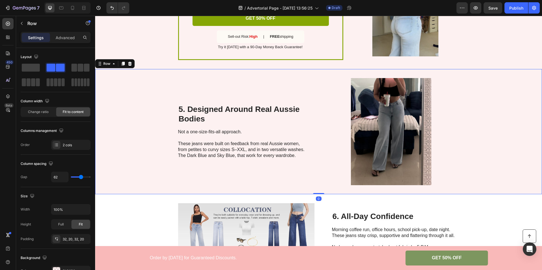
scroll to position [850, 0]
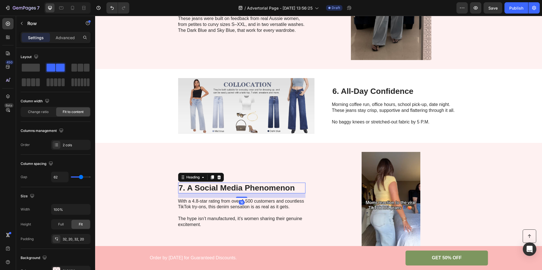
click at [268, 189] on h2 "7. A Social Media Phenomenon" at bounding box center [241, 188] width 127 height 11
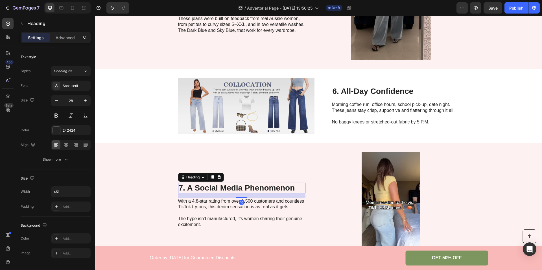
click at [268, 189] on h2 "7. A Social Media Phenomenon" at bounding box center [241, 188] width 127 height 11
click at [268, 189] on p "7. A Social Media Phenomenon" at bounding box center [242, 188] width 126 height 10
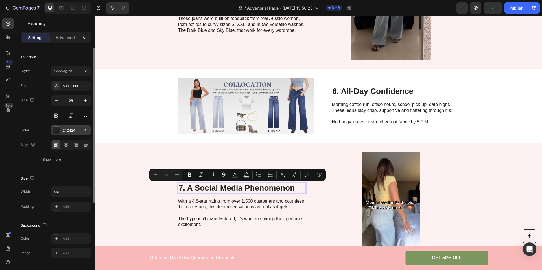
click at [65, 130] on div "242424" at bounding box center [71, 130] width 16 height 5
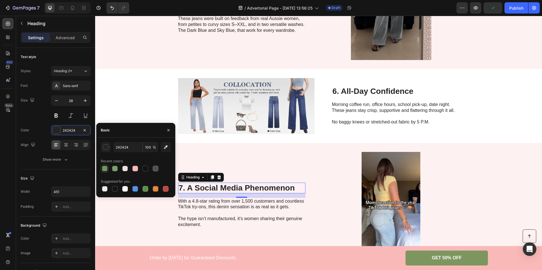
click at [105, 171] on div at bounding box center [105, 169] width 6 height 6
type input "5E8E49"
type input "90"
click at [136, 168] on div at bounding box center [135, 169] width 6 height 6
type input "FAB9B9"
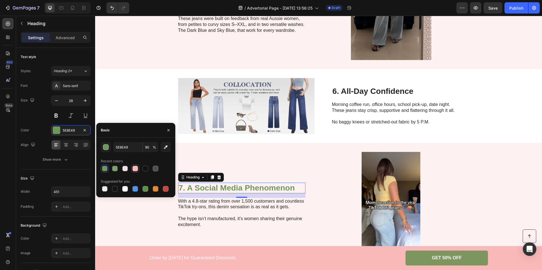
type input "100"
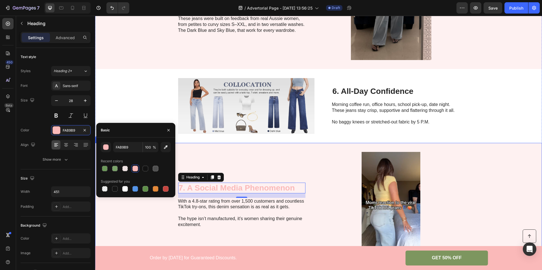
click at [234, 161] on div "7. A Social Media Phenomenon Heading 16 With a 4.8-star rating from over 1,500 …" at bounding box center [241, 205] width 127 height 107
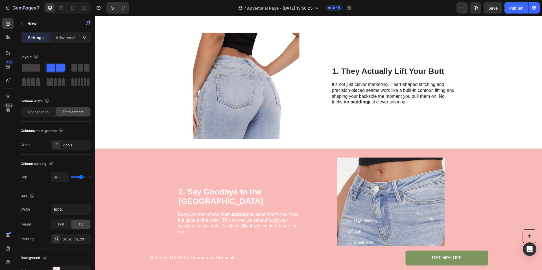
scroll to position [85, 0]
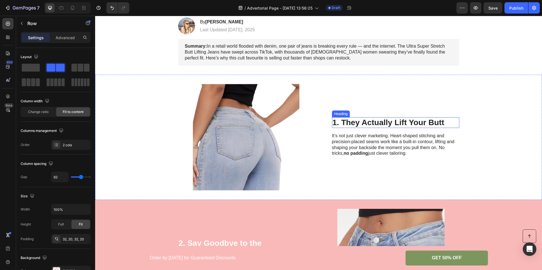
click at [362, 121] on h2 "1. They Actually Lift Your Butt" at bounding box center [395, 122] width 127 height 11
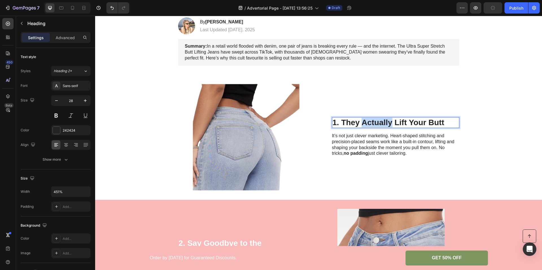
click at [362, 121] on h2 "1. They Actually Lift Your Butt" at bounding box center [395, 122] width 127 height 11
click at [362, 121] on p "1. They Actually Lift Your Butt" at bounding box center [396, 123] width 126 height 10
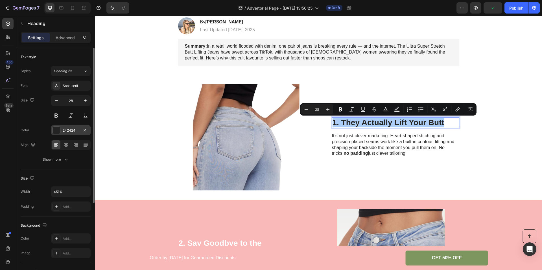
click at [68, 129] on div "242424" at bounding box center [71, 130] width 16 height 5
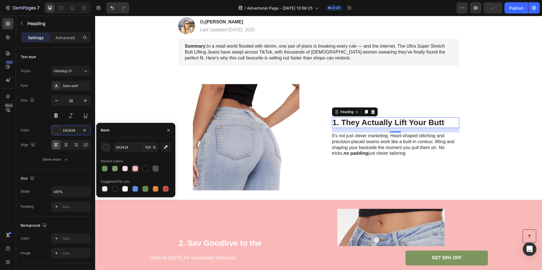
click at [136, 169] on div at bounding box center [135, 169] width 6 height 6
type input "FAB9B9"
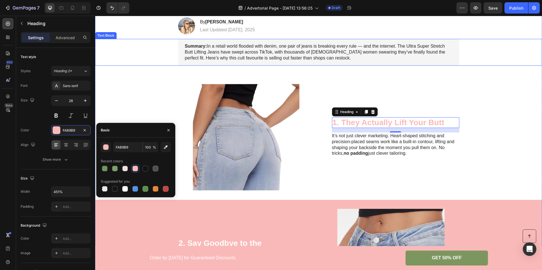
click at [150, 53] on div "Summary: In a retail world flooded with denim, one pair of jeans is breaking ev…" at bounding box center [319, 52] width 436 height 27
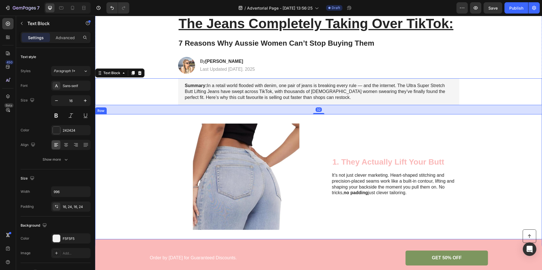
scroll to position [0, 0]
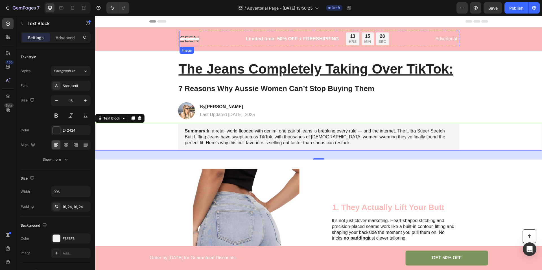
click at [187, 40] on img at bounding box center [190, 39] width 20 height 17
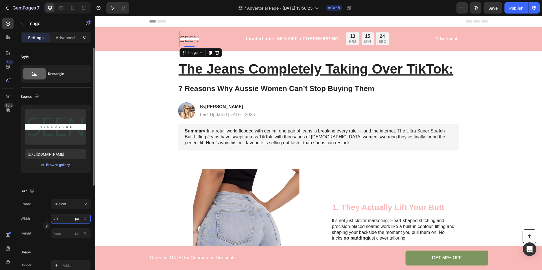
click at [65, 218] on input "70" at bounding box center [71, 219] width 40 height 10
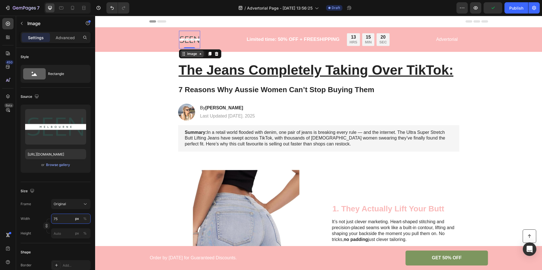
type input "75"
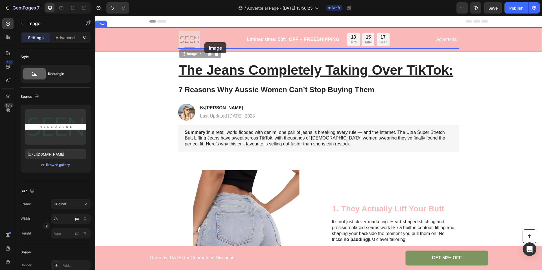
drag, startPoint x: 182, startPoint y: 52, endPoint x: 201, endPoint y: 42, distance: 21.1
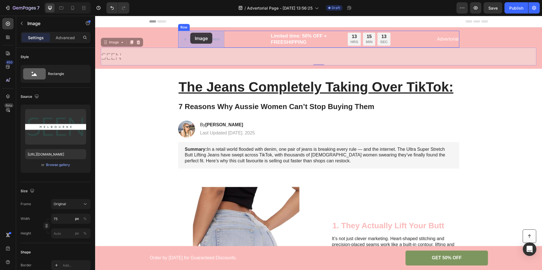
drag, startPoint x: 105, startPoint y: 43, endPoint x: 190, endPoint y: 33, distance: 86.2
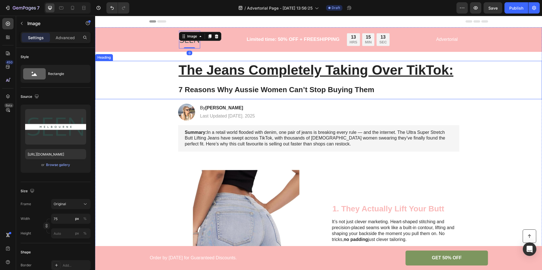
click at [128, 97] on div "The Jeans Completely Taking Over TikTok: 7 Reasons Why Aussie Women Can’t Stop …" at bounding box center [319, 80] width 436 height 38
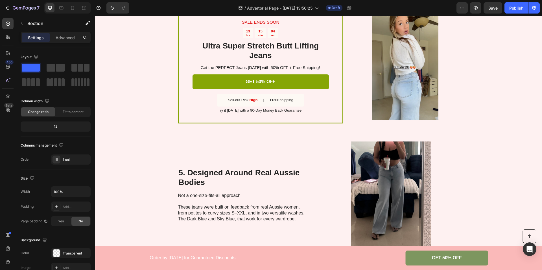
scroll to position [609, 0]
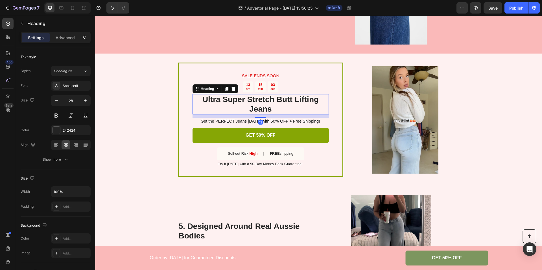
click at [252, 101] on h2 "Ultra Super Stretch Butt Lifting Jeans" at bounding box center [261, 104] width 136 height 20
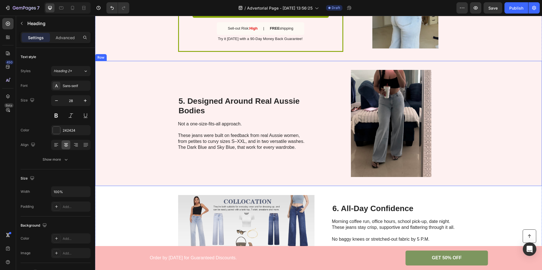
scroll to position [778, 0]
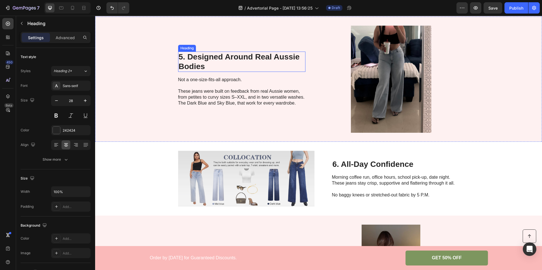
click at [235, 56] on h2 "5. Designed Around Real Aussie Bodies" at bounding box center [241, 62] width 127 height 20
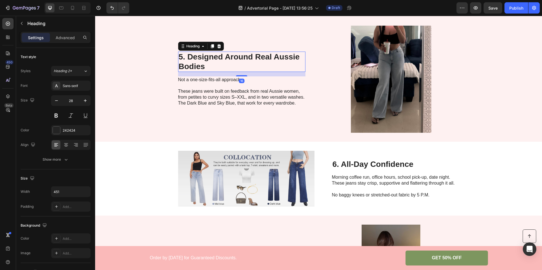
click at [235, 56] on h2 "5. Designed Around Real Aussie Bodies" at bounding box center [241, 62] width 127 height 20
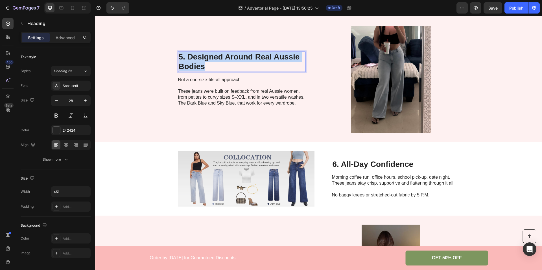
click at [235, 56] on p "5. Designed Around Real Aussie Bodies" at bounding box center [242, 61] width 126 height 19
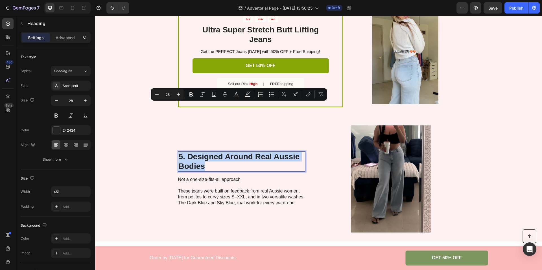
type input "16"
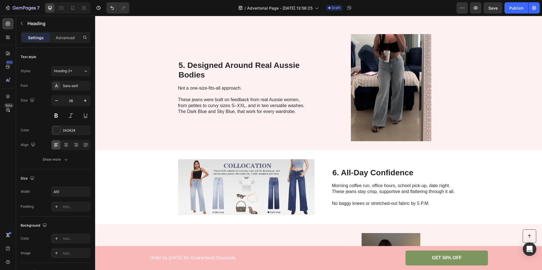
scroll to position [757, 0]
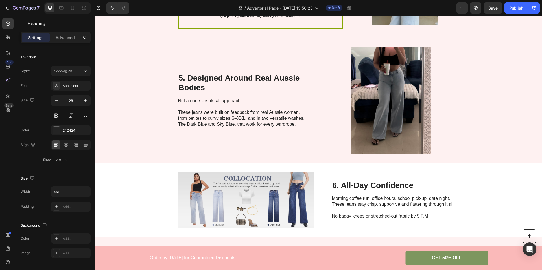
click at [198, 80] on h2 "5. Designed Around Real Aussie Bodies" at bounding box center [241, 83] width 127 height 20
click at [198, 80] on p "5. Designed Around Real Aussie Bodies" at bounding box center [242, 82] width 126 height 19
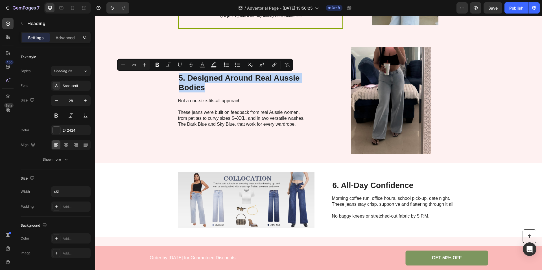
click at [198, 80] on p "5. Designed Around Real Aussie Bodies" at bounding box center [242, 82] width 126 height 19
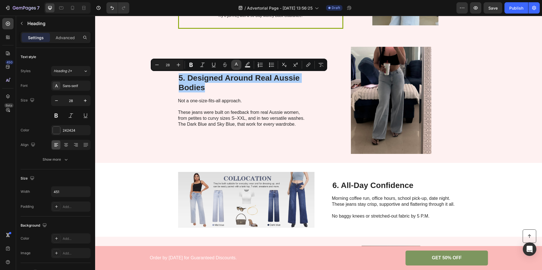
click at [235, 66] on icon "Editor contextual toolbar" at bounding box center [236, 65] width 6 height 6
type input "242424"
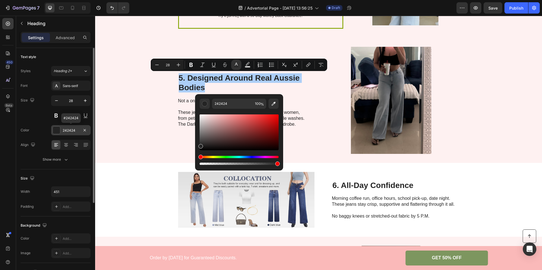
click at [71, 131] on div "242424" at bounding box center [71, 130] width 16 height 5
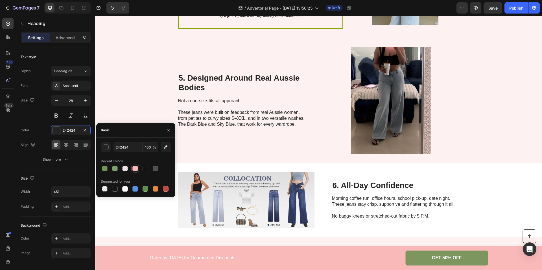
click at [137, 169] on div at bounding box center [135, 169] width 6 height 6
type input "FAB9B9"
click at [140, 87] on div "5. Designed Around Real Aussie Bodies Heading Not a one-size-fits-all approach.…" at bounding box center [318, 100] width 447 height 125
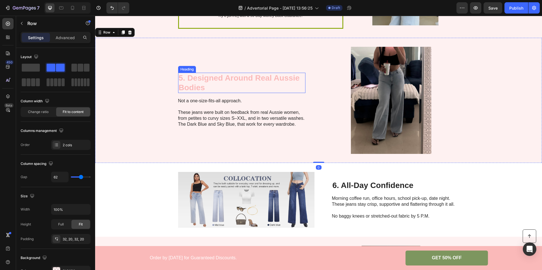
click at [198, 78] on p "5. Designed Around Real Aussie Bodies" at bounding box center [242, 82] width 126 height 19
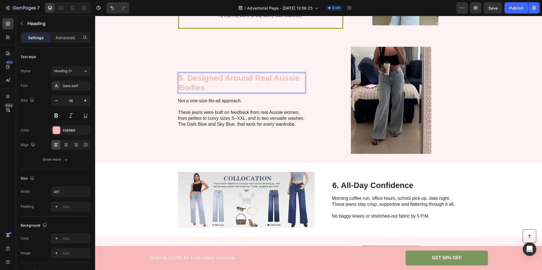
click at [198, 78] on p "5. Designed Around Real Aussie Bodies" at bounding box center [242, 82] width 126 height 19
click at [194, 85] on p "5. Designed Around Real Aussie Bodies" at bounding box center [242, 82] width 126 height 19
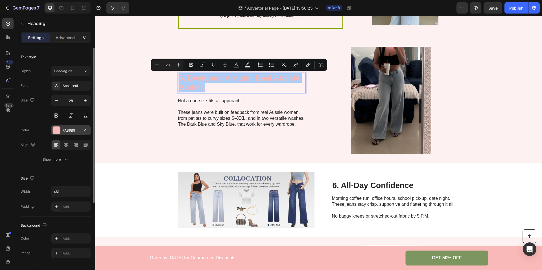
click at [73, 132] on div "FAB9B9" at bounding box center [71, 130] width 16 height 5
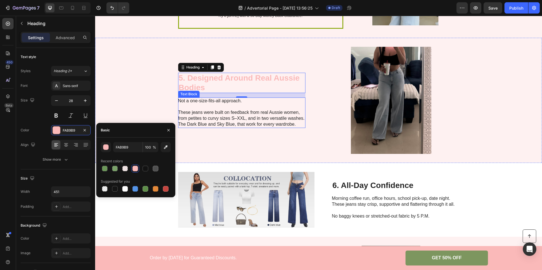
click at [219, 127] on p "These jeans were built on feedback from real Aussie women, from petites to curv…" at bounding box center [241, 119] width 127 height 18
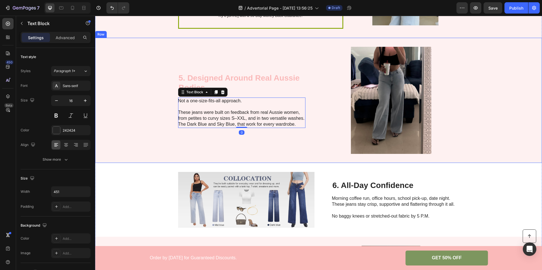
click at [284, 138] on div "5. Designed Around Real Aussie Bodies Heading Not a one-size-fits-all approach.…" at bounding box center [241, 100] width 127 height 107
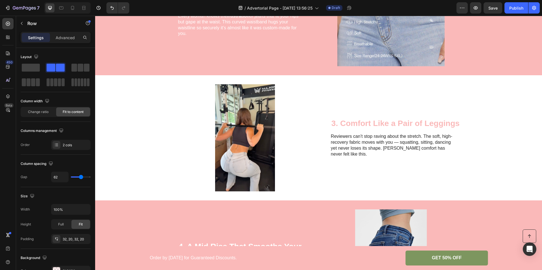
scroll to position [0, 0]
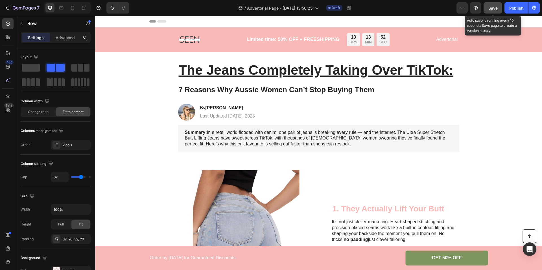
click at [487, 10] on button "Save" at bounding box center [493, 7] width 19 height 11
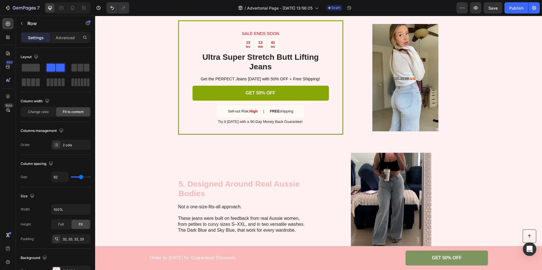
scroll to position [611, 0]
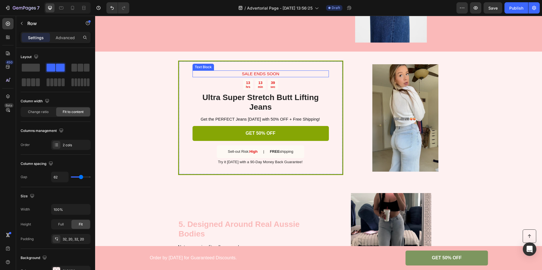
click at [262, 73] on p "SALE ENDS SOON" at bounding box center [260, 74] width 135 height 6
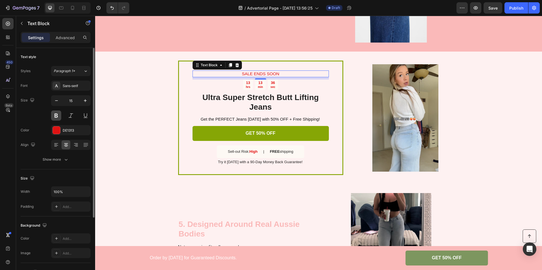
click at [54, 117] on button at bounding box center [56, 116] width 10 height 10
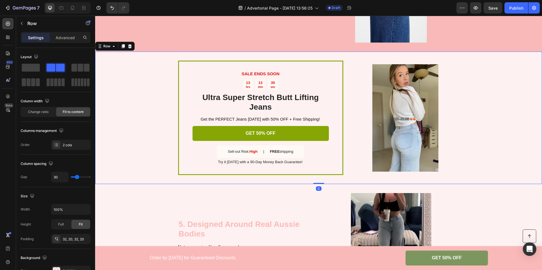
click at [148, 75] on div "SALE ENDS SOON Text Block 13 hrs 13 min 35 sec Countdown Timer Ultra Super Stre…" at bounding box center [318, 118] width 447 height 133
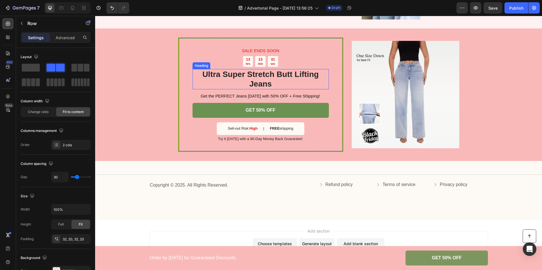
scroll to position [1057, 0]
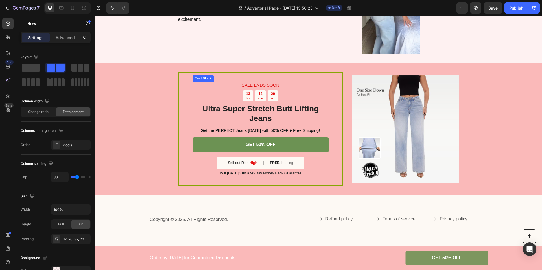
click at [253, 83] on p "SALE ENDS SOON" at bounding box center [260, 85] width 135 height 6
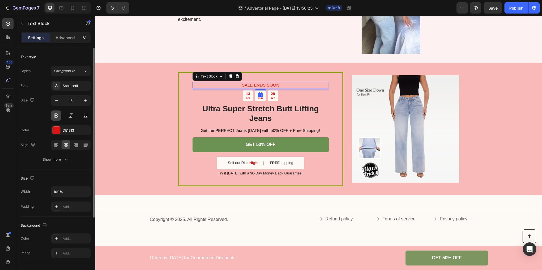
click at [59, 117] on button at bounding box center [56, 116] width 10 height 10
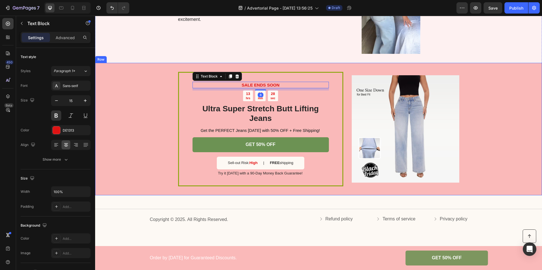
click at [131, 99] on div "SALE ENDS SOON Text Block 8 13 hrs 13 min 28 sec Countdown Timer Ultra Super St…" at bounding box center [318, 129] width 447 height 133
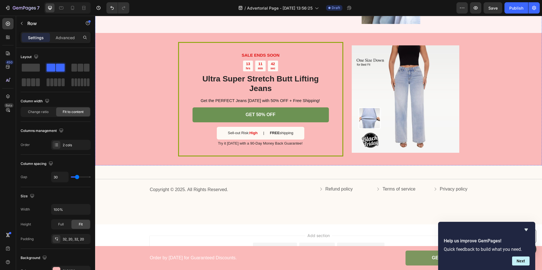
scroll to position [1111, 0]
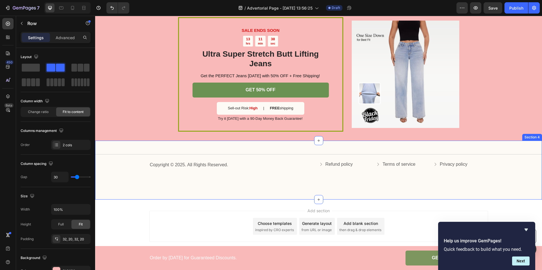
click at [292, 186] on div "Title Line Copyright © 2025. All Rights Reserved. Text Block Refund policy Butt…" at bounding box center [318, 170] width 447 height 59
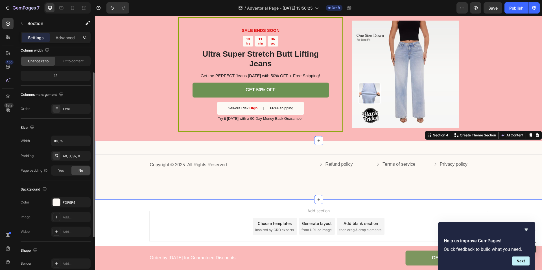
scroll to position [53, 0]
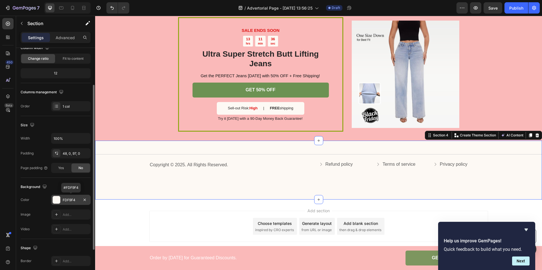
click at [67, 200] on div "FDF9F4" at bounding box center [71, 200] width 16 height 5
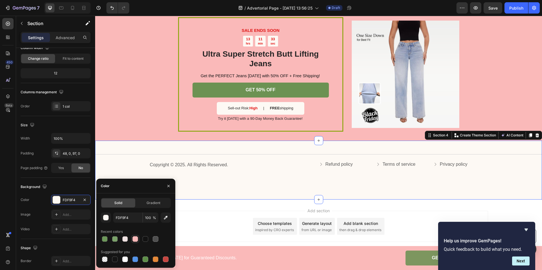
click at [134, 240] on div at bounding box center [135, 240] width 6 height 6
type input "FAB9B9"
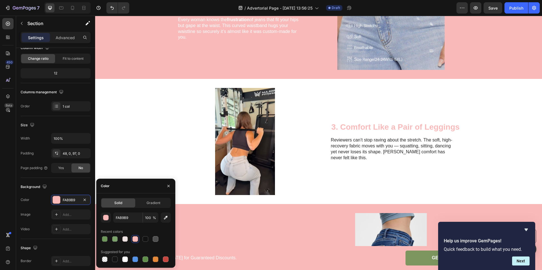
scroll to position [574, 0]
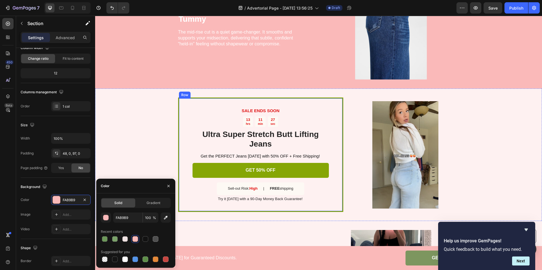
click at [273, 98] on div "SALE ENDS SOON Text Block 13 hrs 11 min 27 sec Countdown Timer Ultra Super Stre…" at bounding box center [260, 155] width 165 height 115
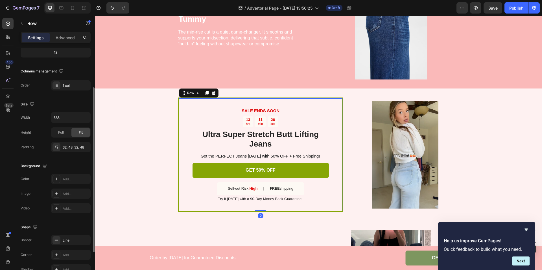
scroll to position [106, 0]
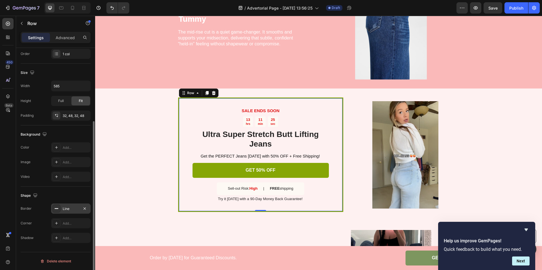
click at [61, 209] on div "Line" at bounding box center [71, 209] width 40 height 10
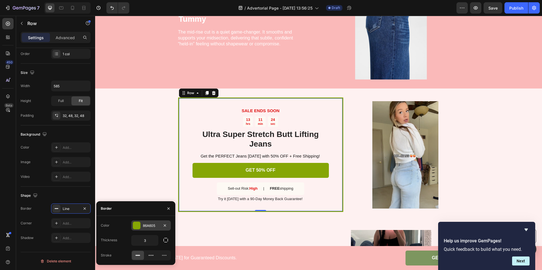
click at [149, 226] on div "86A605" at bounding box center [151, 226] width 16 height 5
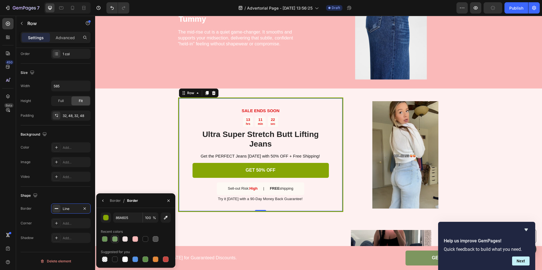
click at [114, 239] on div at bounding box center [115, 240] width 6 height 6
type input "5E8E49"
type input "80"
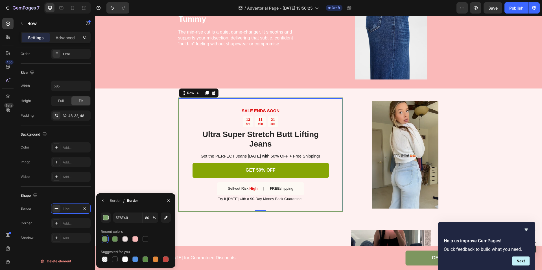
click at [117, 144] on div "SALE ENDS SOON Text Block 13 hrs 11 min 21 sec Countdown Timer Ultra Super Stre…" at bounding box center [318, 155] width 447 height 133
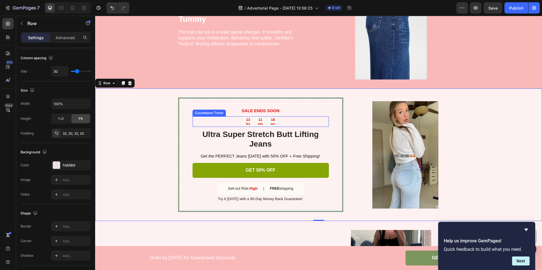
click at [250, 120] on div "13" at bounding box center [248, 120] width 5 height 5
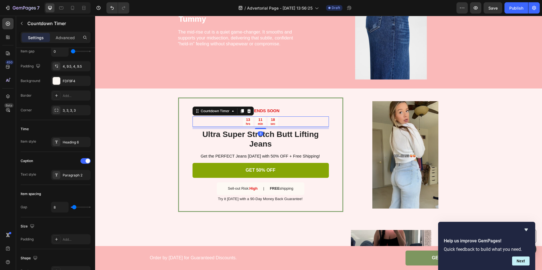
scroll to position [0, 0]
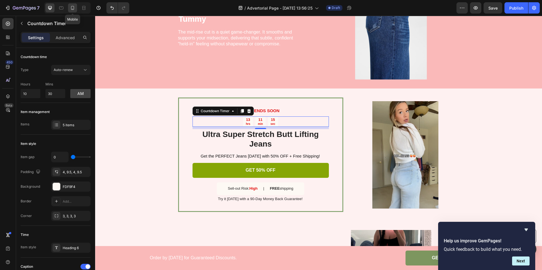
click at [72, 6] on icon at bounding box center [73, 8] width 6 height 6
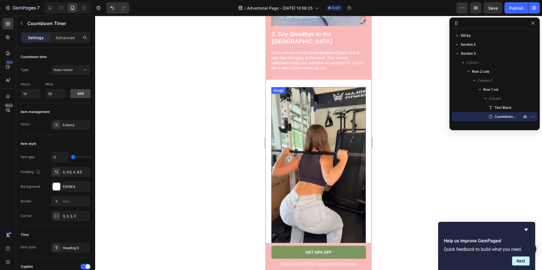
scroll to position [397, 0]
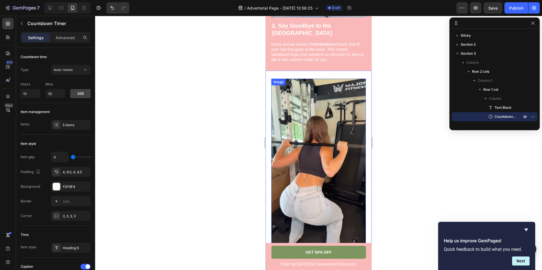
click at [310, 116] on img at bounding box center [318, 163] width 95 height 169
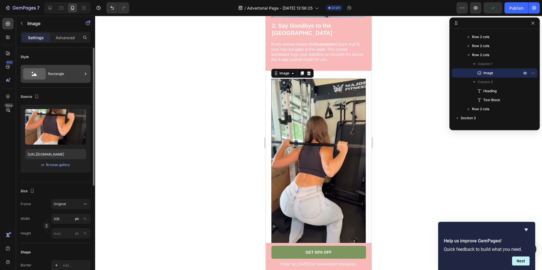
click at [49, 72] on div "Rectangle" at bounding box center [65, 73] width 34 height 13
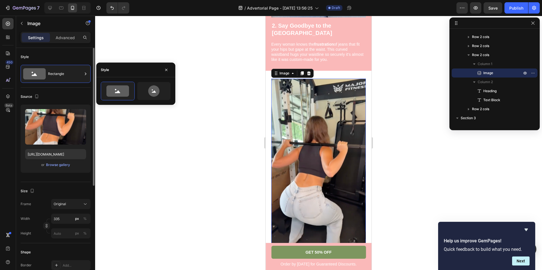
click at [62, 88] on div "Source Upload Image [URL][DOMAIN_NAME] or Browse gallery" at bounding box center [56, 135] width 70 height 95
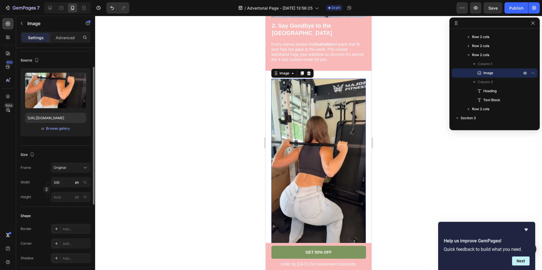
scroll to position [38, 0]
click at [64, 183] on input "335" at bounding box center [71, 181] width 40 height 10
click at [58, 182] on input "335" at bounding box center [71, 181] width 40 height 10
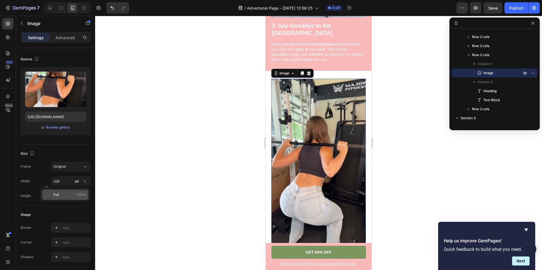
click at [81, 196] on span "100%" at bounding box center [81, 195] width 9 height 5
click at [61, 184] on input "100" at bounding box center [71, 181] width 40 height 10
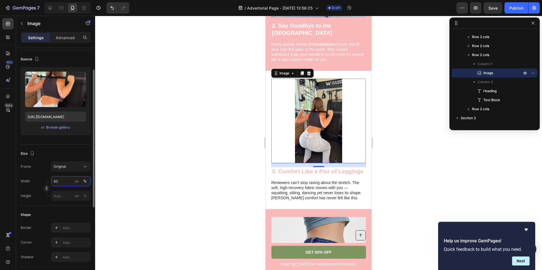
type input "5"
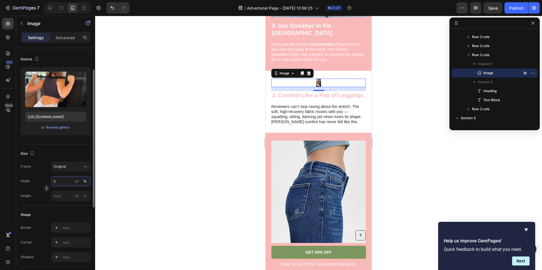
type input "55"
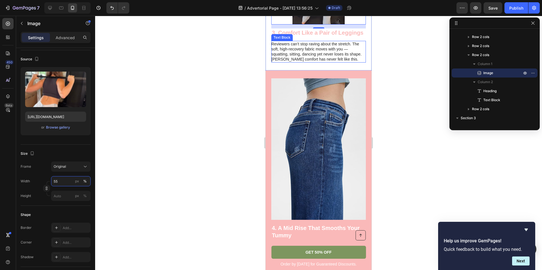
scroll to position [575, 0]
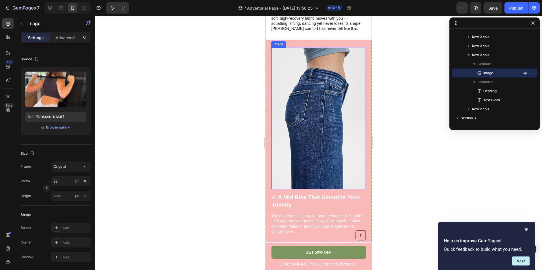
click at [335, 113] on img at bounding box center [318, 119] width 95 height 142
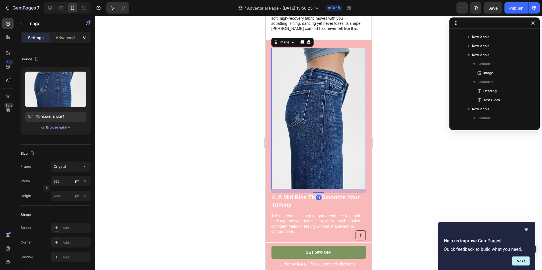
scroll to position [143, 0]
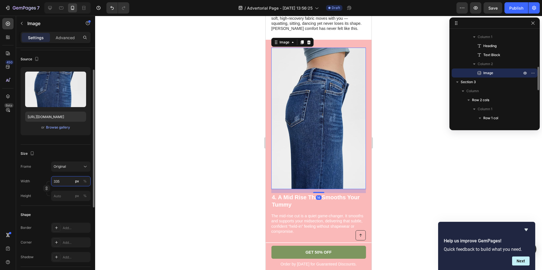
click at [62, 182] on input "335" at bounding box center [71, 181] width 40 height 10
type input "55"
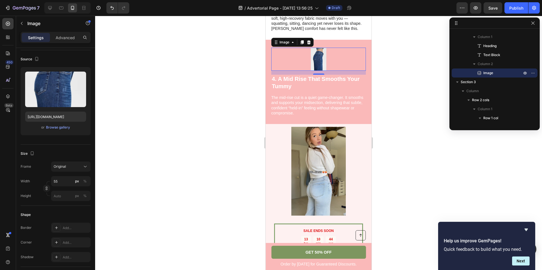
click at [228, 114] on div at bounding box center [318, 143] width 447 height 255
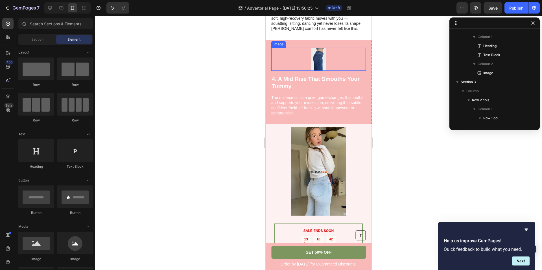
click at [314, 48] on img at bounding box center [319, 59] width 16 height 23
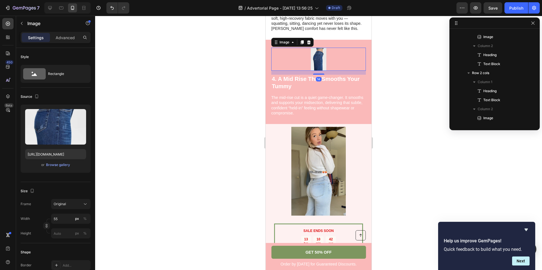
scroll to position [297, 0]
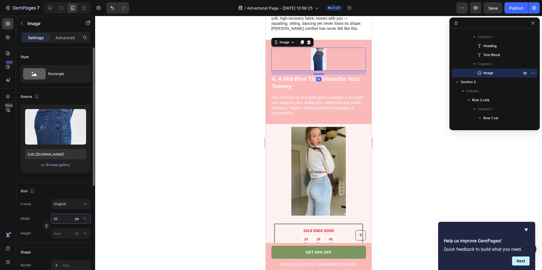
click at [62, 222] on input "55" at bounding box center [71, 219] width 40 height 10
click at [85, 219] on div "%" at bounding box center [84, 218] width 3 height 5
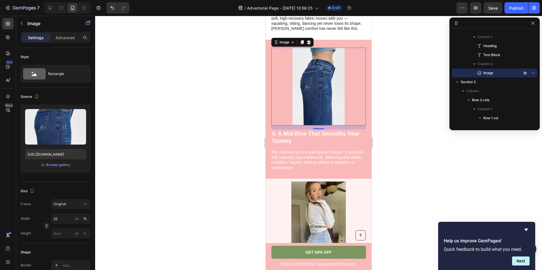
click at [191, 127] on div at bounding box center [318, 143] width 447 height 255
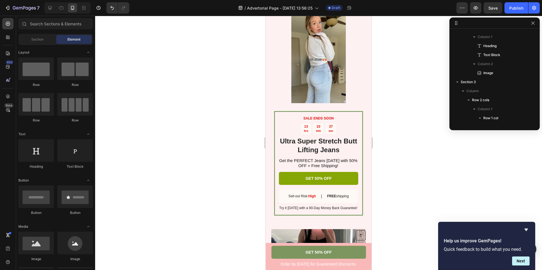
scroll to position [720, 0]
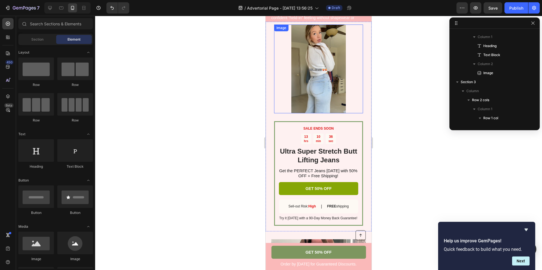
click at [317, 79] on img at bounding box center [318, 69] width 89 height 89
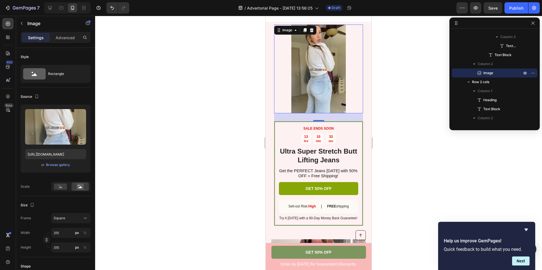
scroll to position [857, 0]
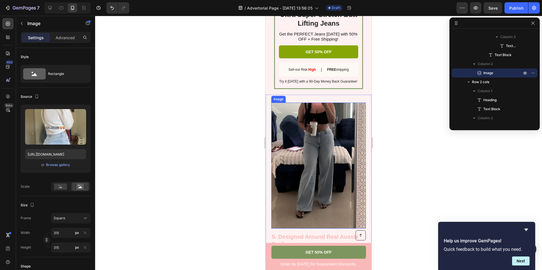
click at [299, 141] on img at bounding box center [318, 166] width 95 height 126
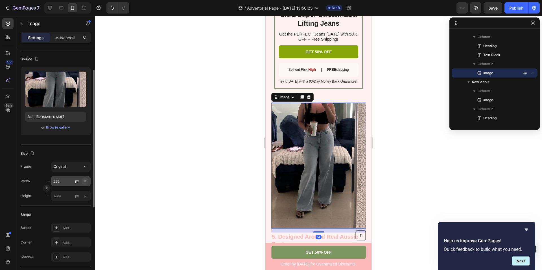
click at [83, 183] on button "%" at bounding box center [85, 181] width 7 height 7
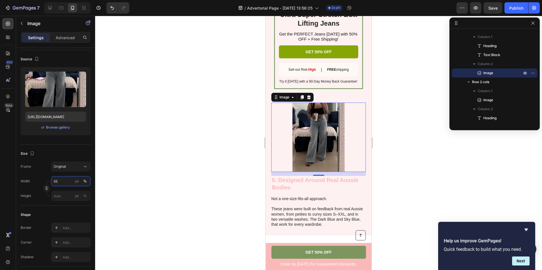
type input "5"
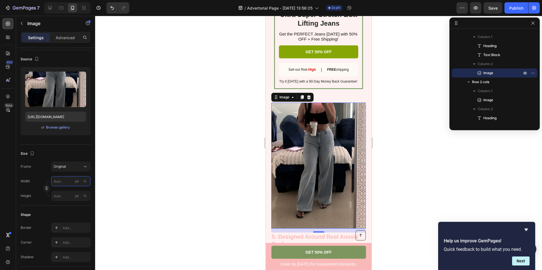
type input "5"
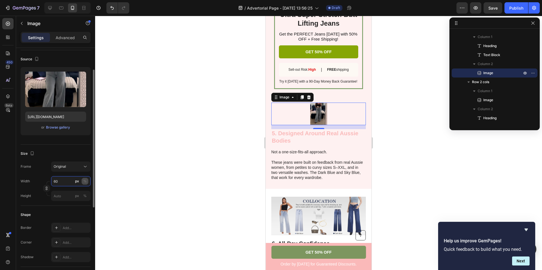
type input "60"
click at [83, 180] on div "%" at bounding box center [84, 181] width 3 height 5
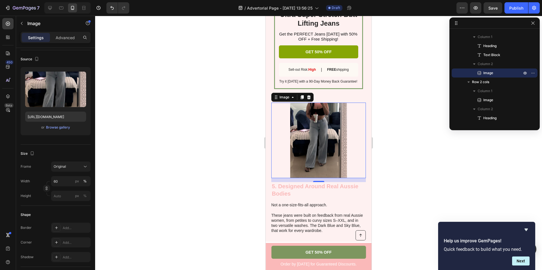
click at [229, 119] on div at bounding box center [318, 143] width 447 height 255
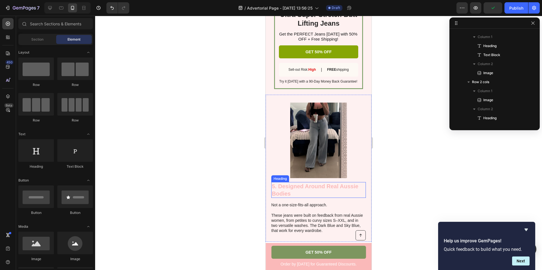
click at [280, 187] on h2 "5. Designed Around Real Aussie Bodies" at bounding box center [318, 190] width 95 height 16
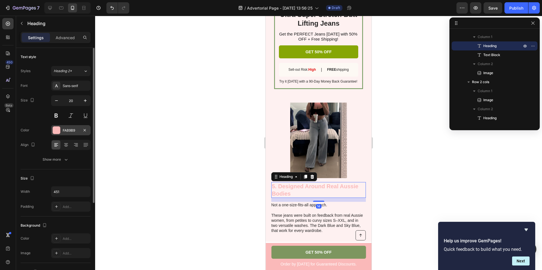
click at [73, 131] on div "FAB9B9" at bounding box center [71, 130] width 16 height 5
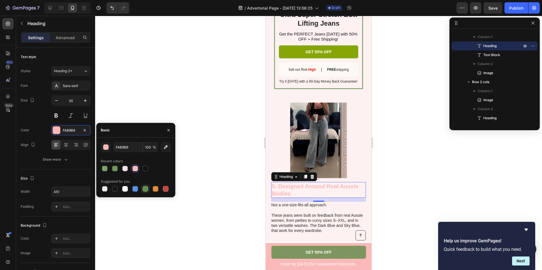
click at [145, 189] on div at bounding box center [146, 189] width 6 height 6
type input "5E8E49"
click at [233, 152] on div at bounding box center [318, 143] width 447 height 255
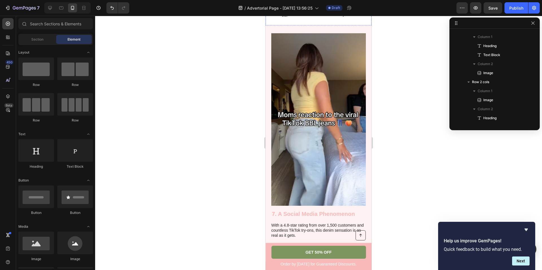
scroll to position [1202, 0]
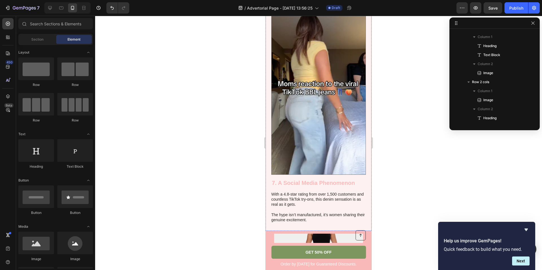
click at [323, 62] on img at bounding box center [318, 88] width 95 height 173
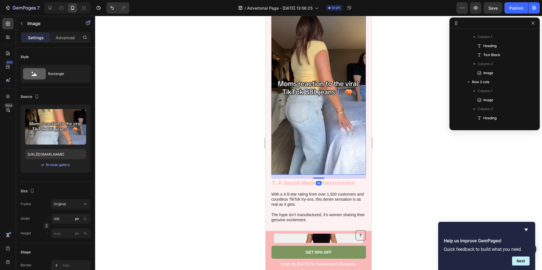
scroll to position [649, 0]
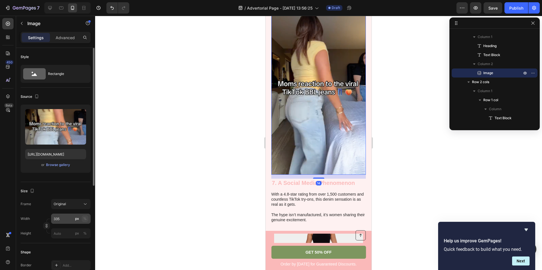
click at [85, 219] on div "%" at bounding box center [84, 218] width 3 height 5
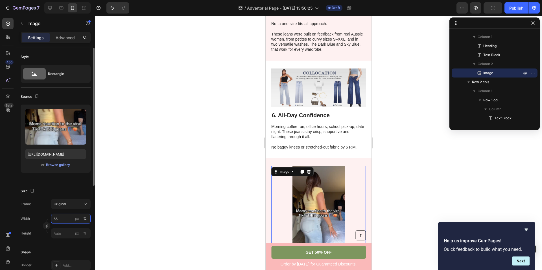
scroll to position [1125, 0]
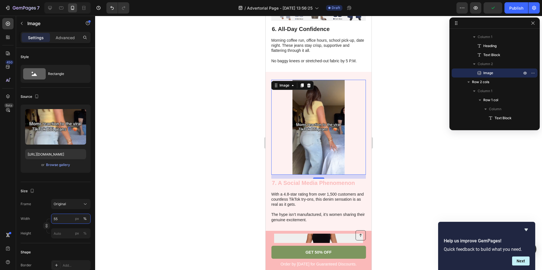
type input "55"
click at [145, 194] on div at bounding box center [318, 143] width 447 height 255
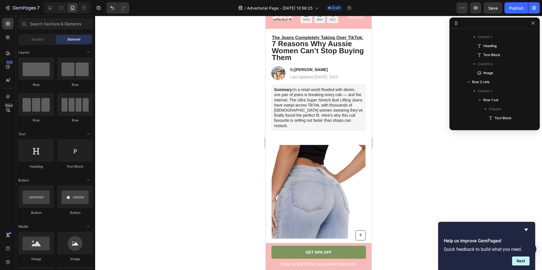
scroll to position [0, 0]
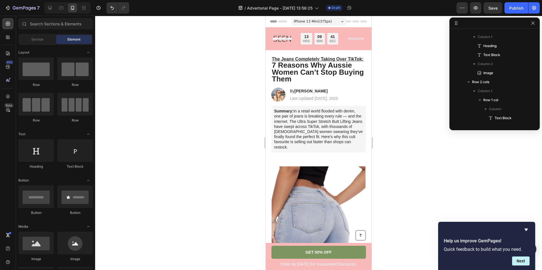
click at [455, 6] on div "/ Advertorial Page - [DATE] 13:56:25 Draft" at bounding box center [295, 7] width 323 height 11
click at [460, 7] on icon "button" at bounding box center [462, 8] width 6 height 6
click at [443, 19] on div at bounding box center [318, 143] width 447 height 255
click at [474, 7] on icon "button" at bounding box center [476, 8] width 6 height 6
